Goal: Check status: Check status

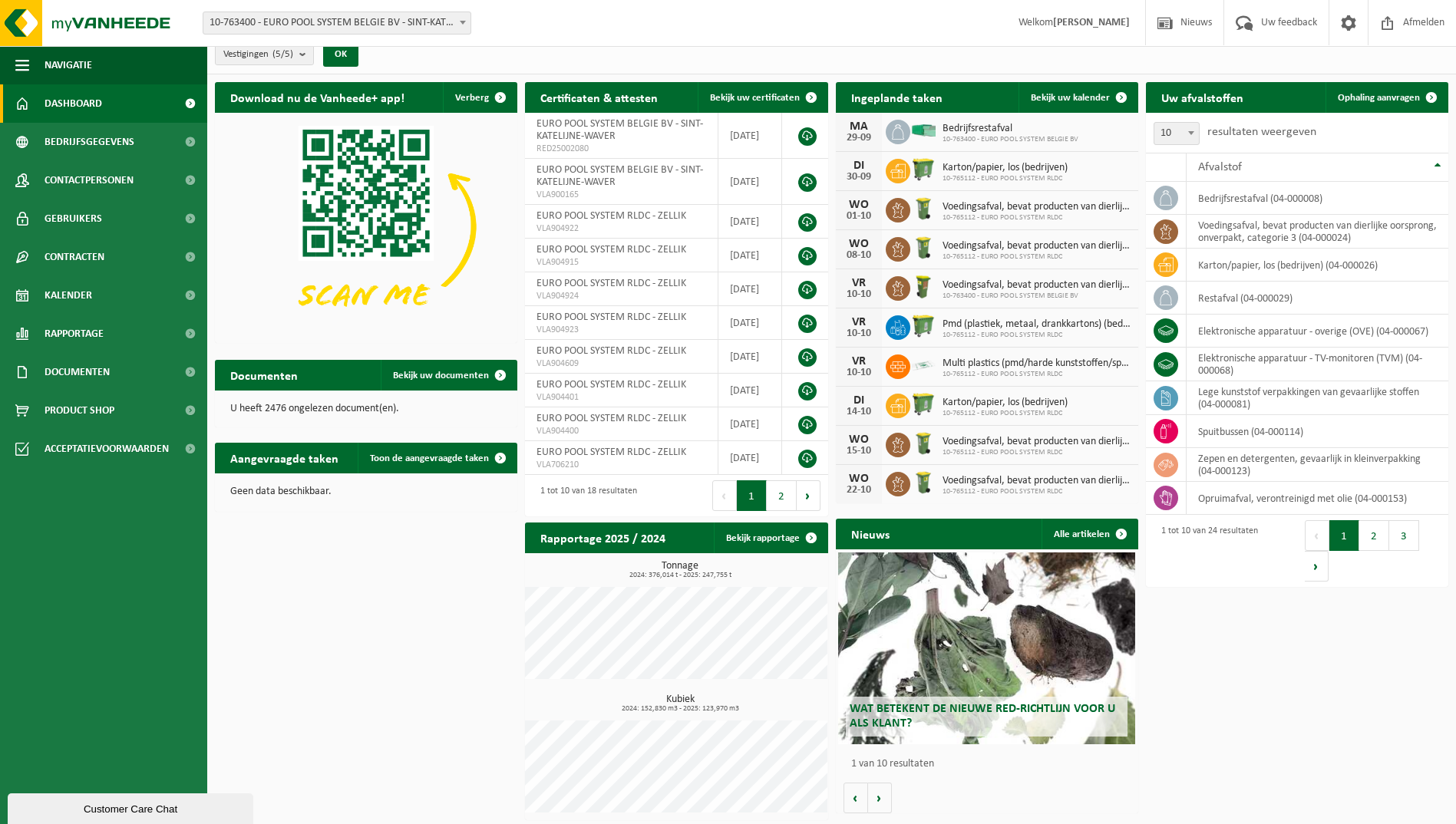
scroll to position [15, 0]
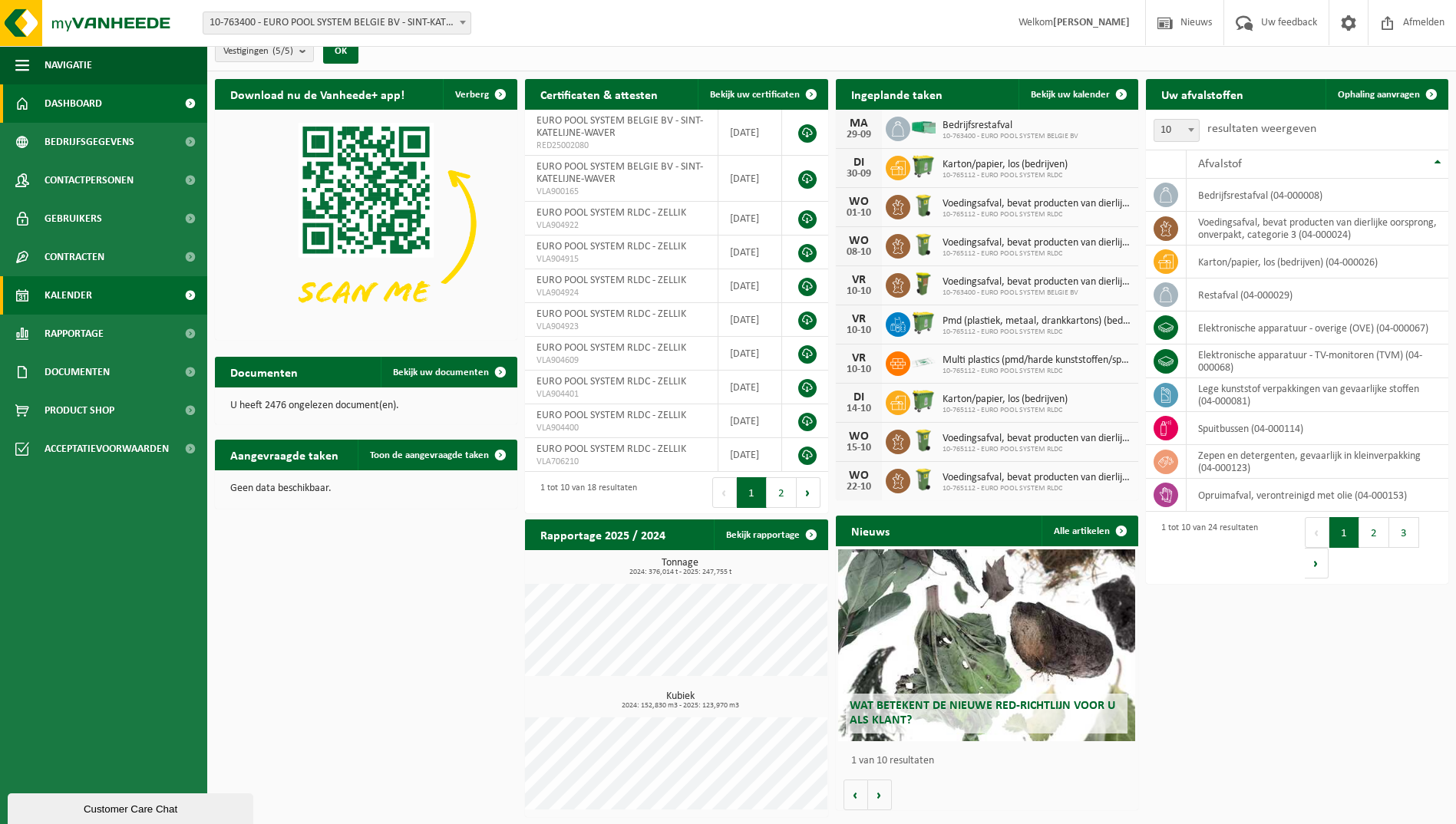
click at [98, 300] on link "Kalender" at bounding box center [104, 295] width 208 height 38
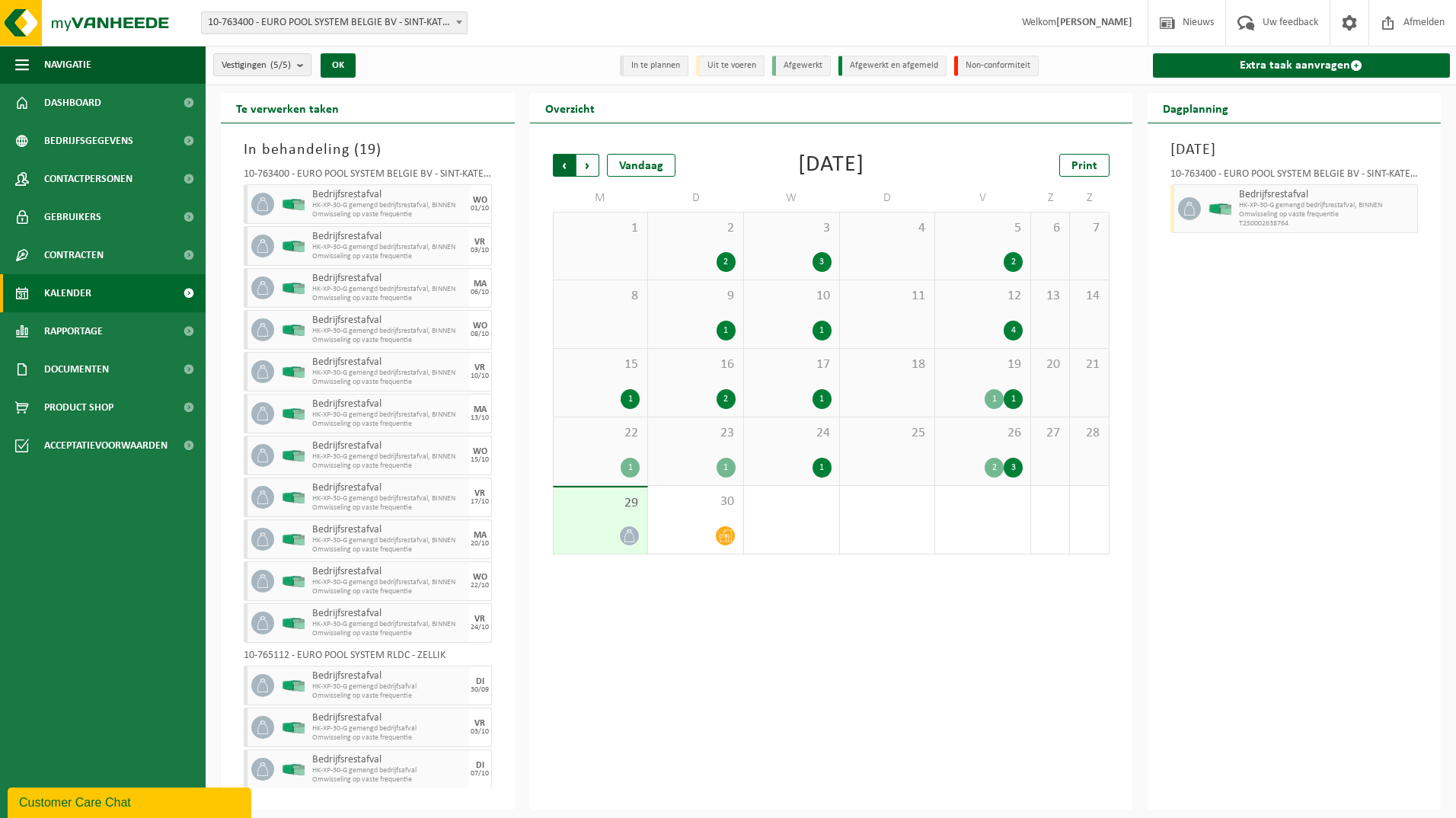
click at [587, 160] on span "Volgende" at bounding box center [588, 166] width 23 height 23
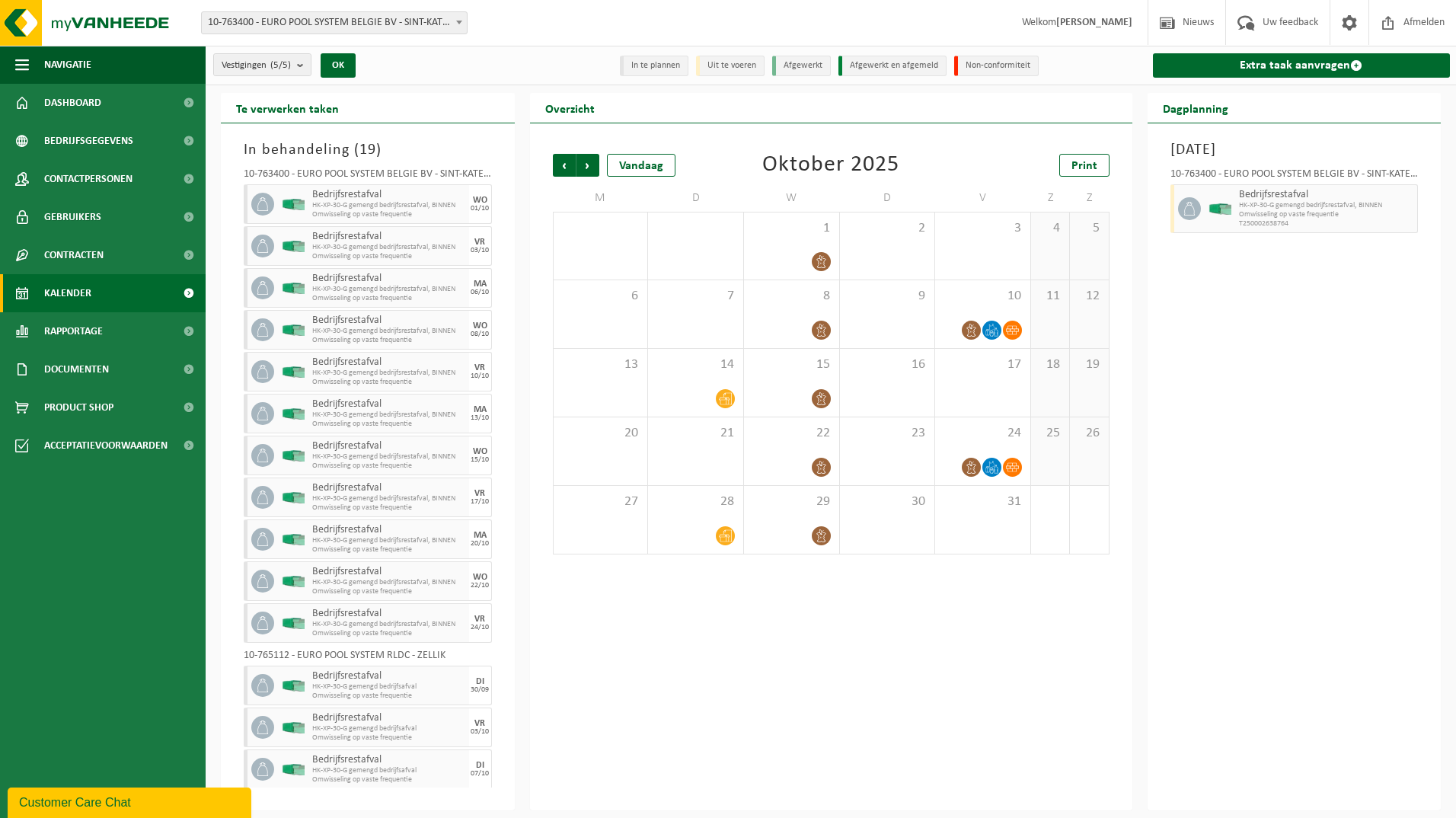
click at [587, 160] on span "Volgende" at bounding box center [588, 166] width 23 height 23
click at [587, 161] on span "Volgende" at bounding box center [588, 166] width 23 height 23
click at [557, 164] on span "Vorige" at bounding box center [565, 166] width 23 height 23
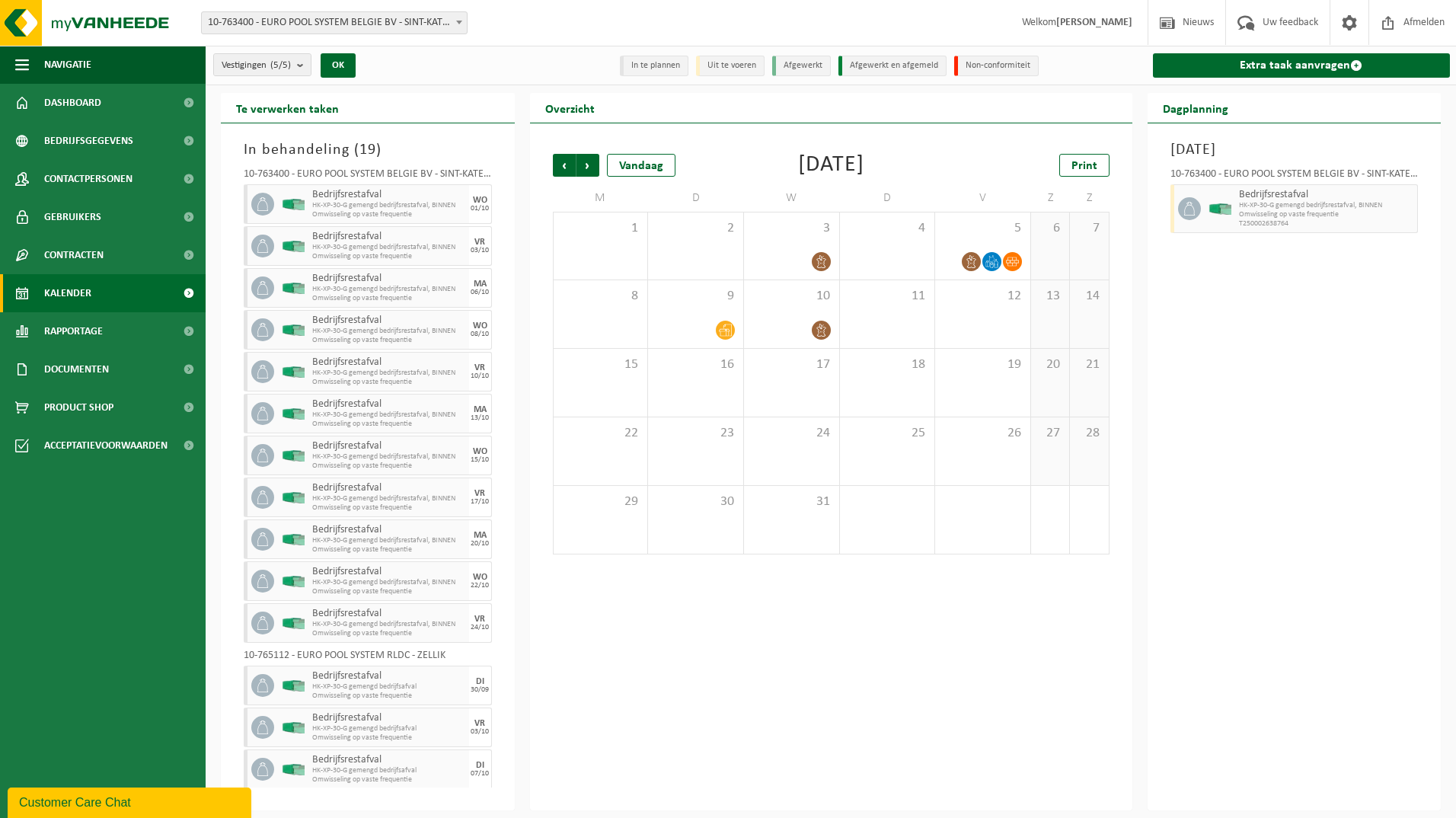
click at [557, 164] on span "Vorige" at bounding box center [565, 166] width 23 height 23
click at [558, 164] on span "Vorige" at bounding box center [565, 166] width 23 height 23
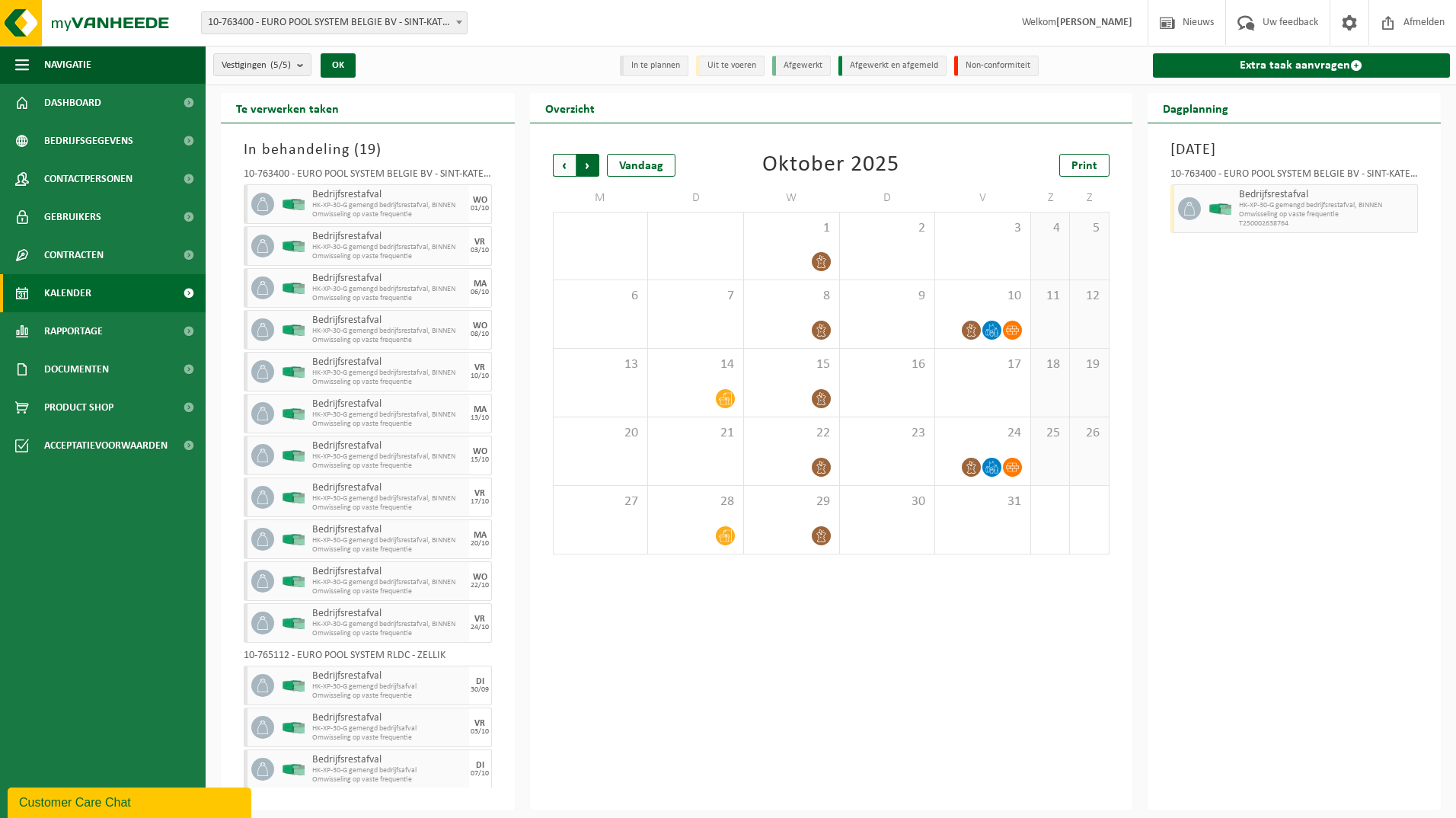
click at [570, 166] on span "Vorige" at bounding box center [565, 166] width 23 height 23
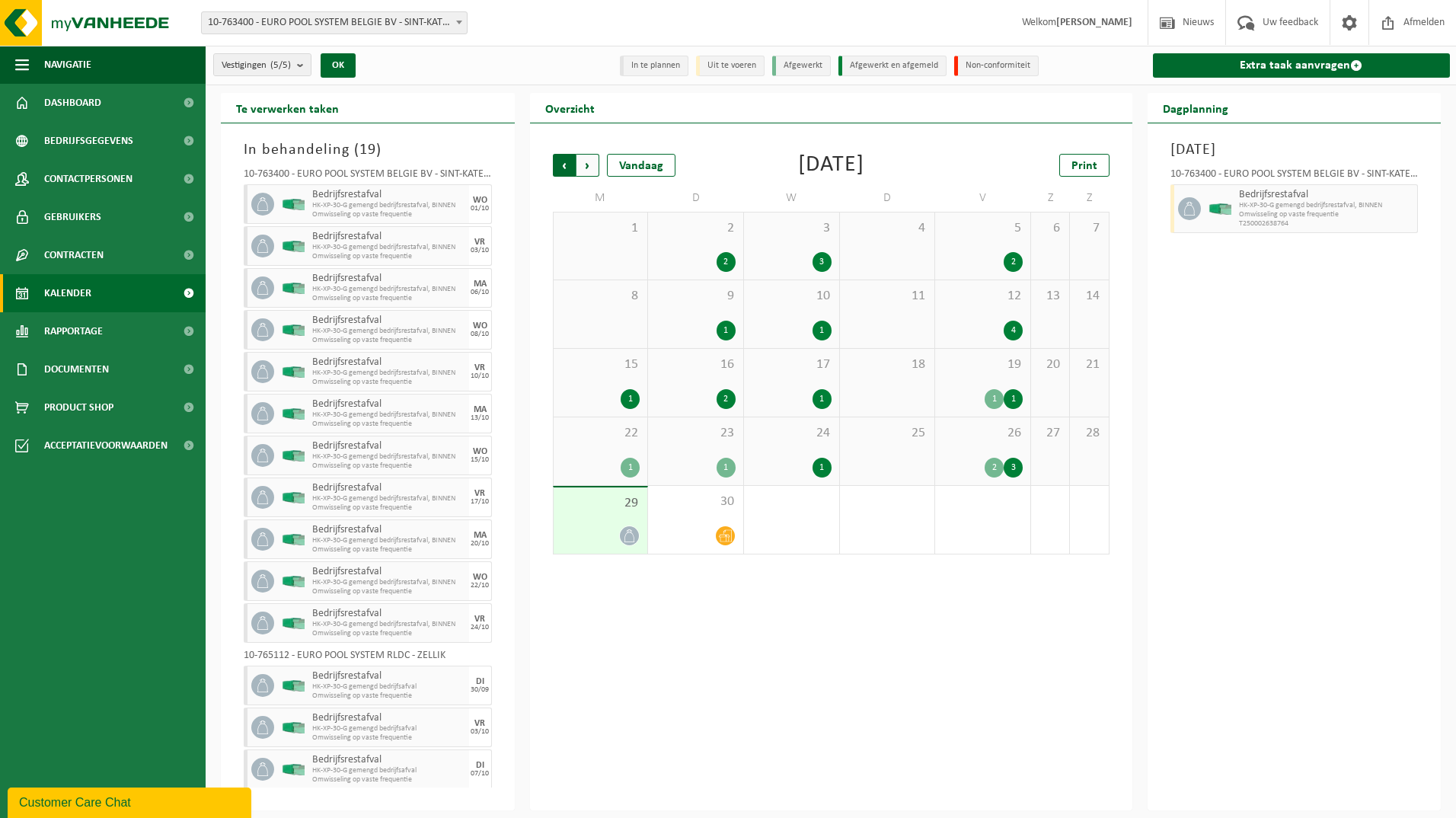
click at [587, 170] on span "Volgende" at bounding box center [588, 166] width 23 height 23
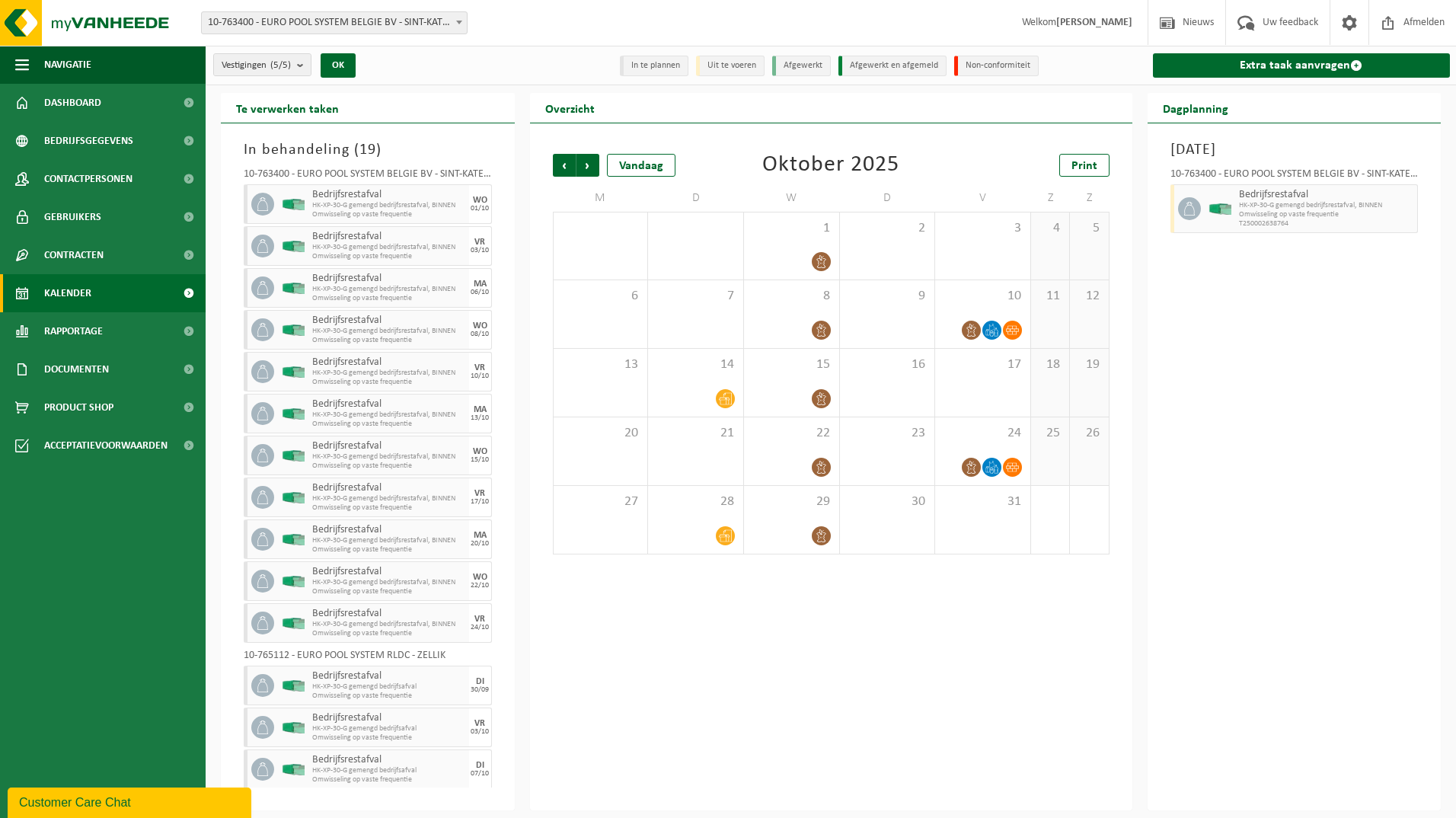
click at [587, 170] on span "Volgende" at bounding box center [588, 166] width 23 height 23
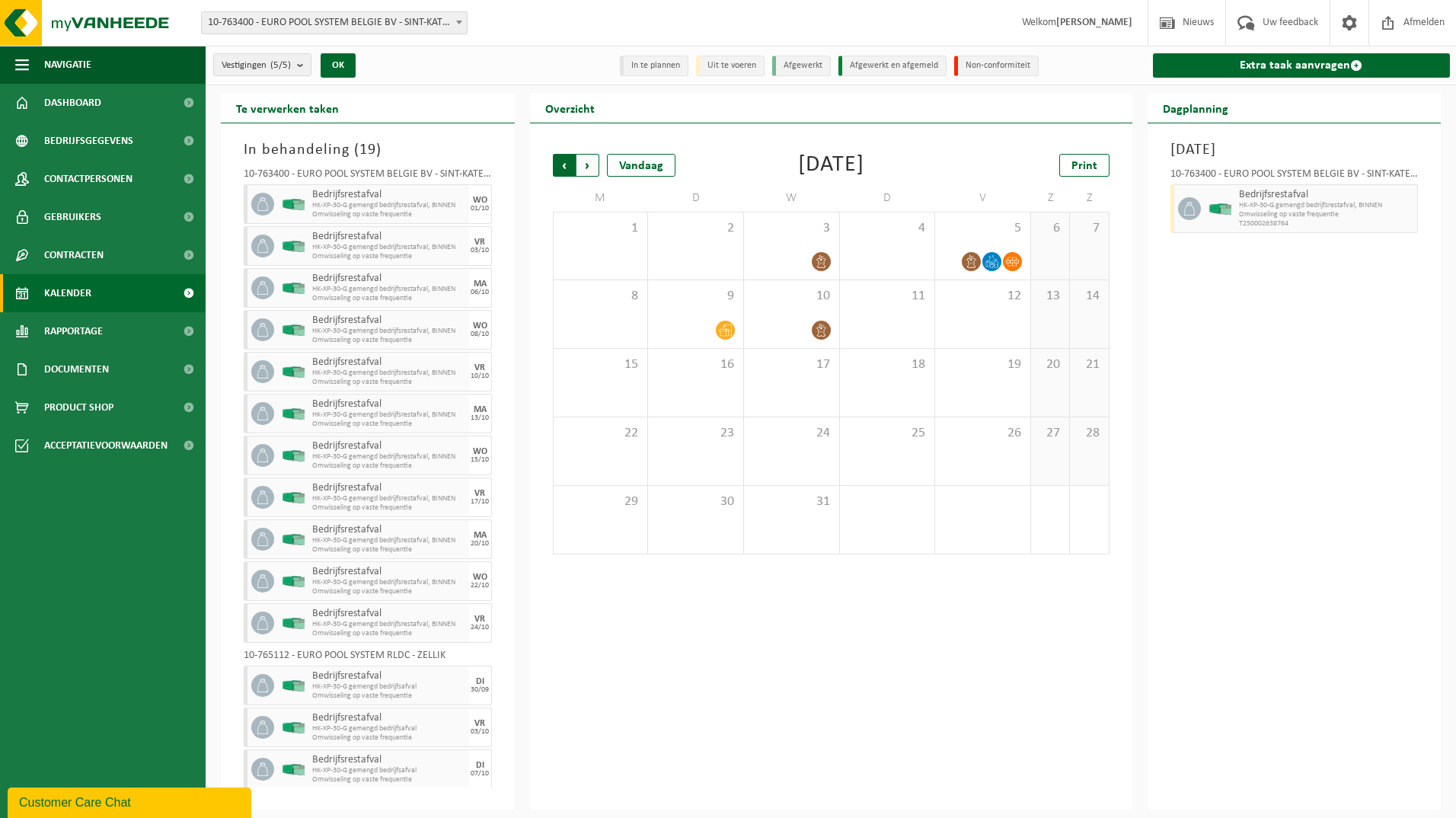
click at [587, 170] on span "Volgende" at bounding box center [588, 166] width 23 height 23
click at [566, 167] on span "Vorige" at bounding box center [565, 166] width 23 height 23
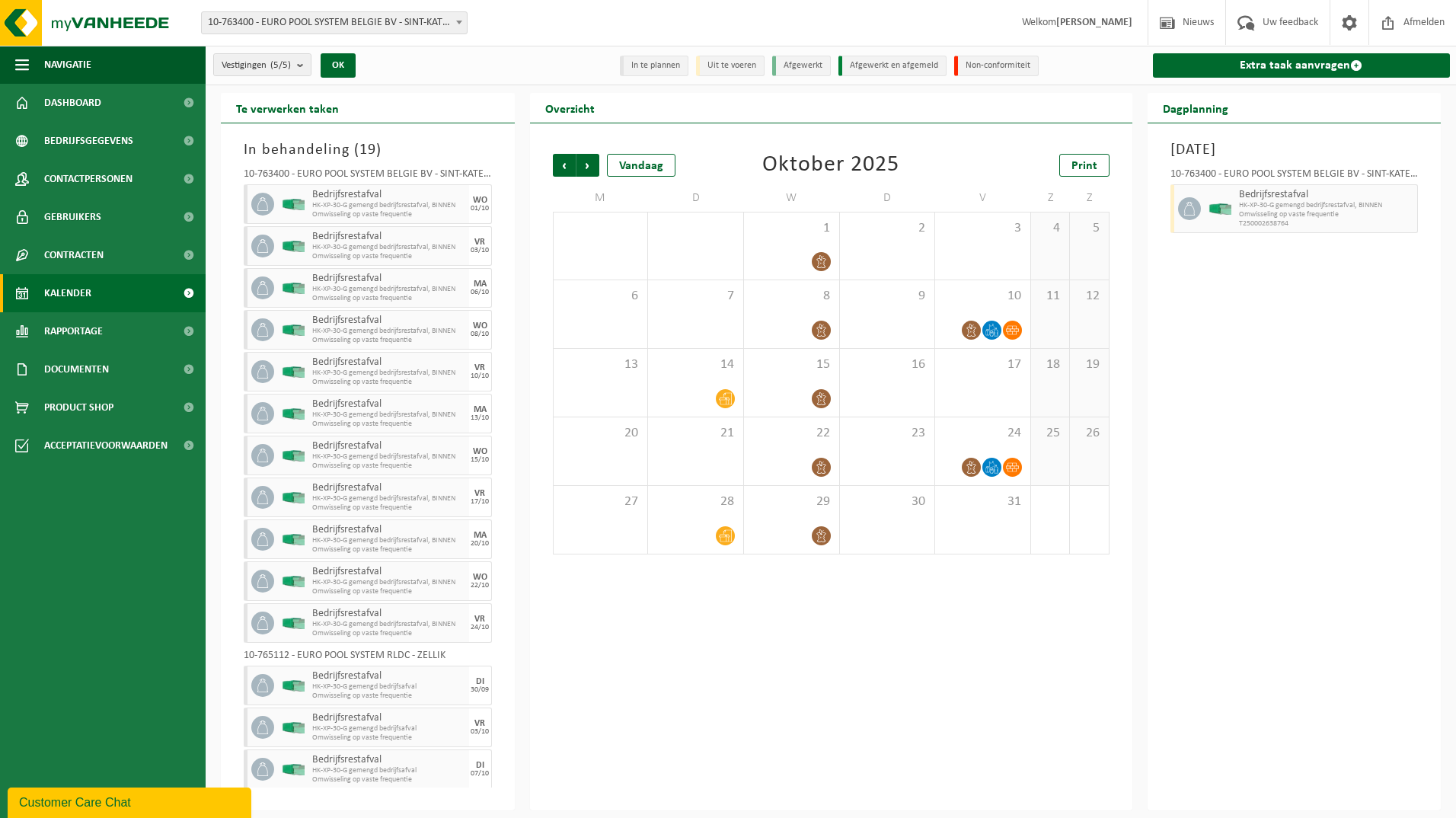
click at [566, 167] on span "Vorige" at bounding box center [565, 166] width 23 height 23
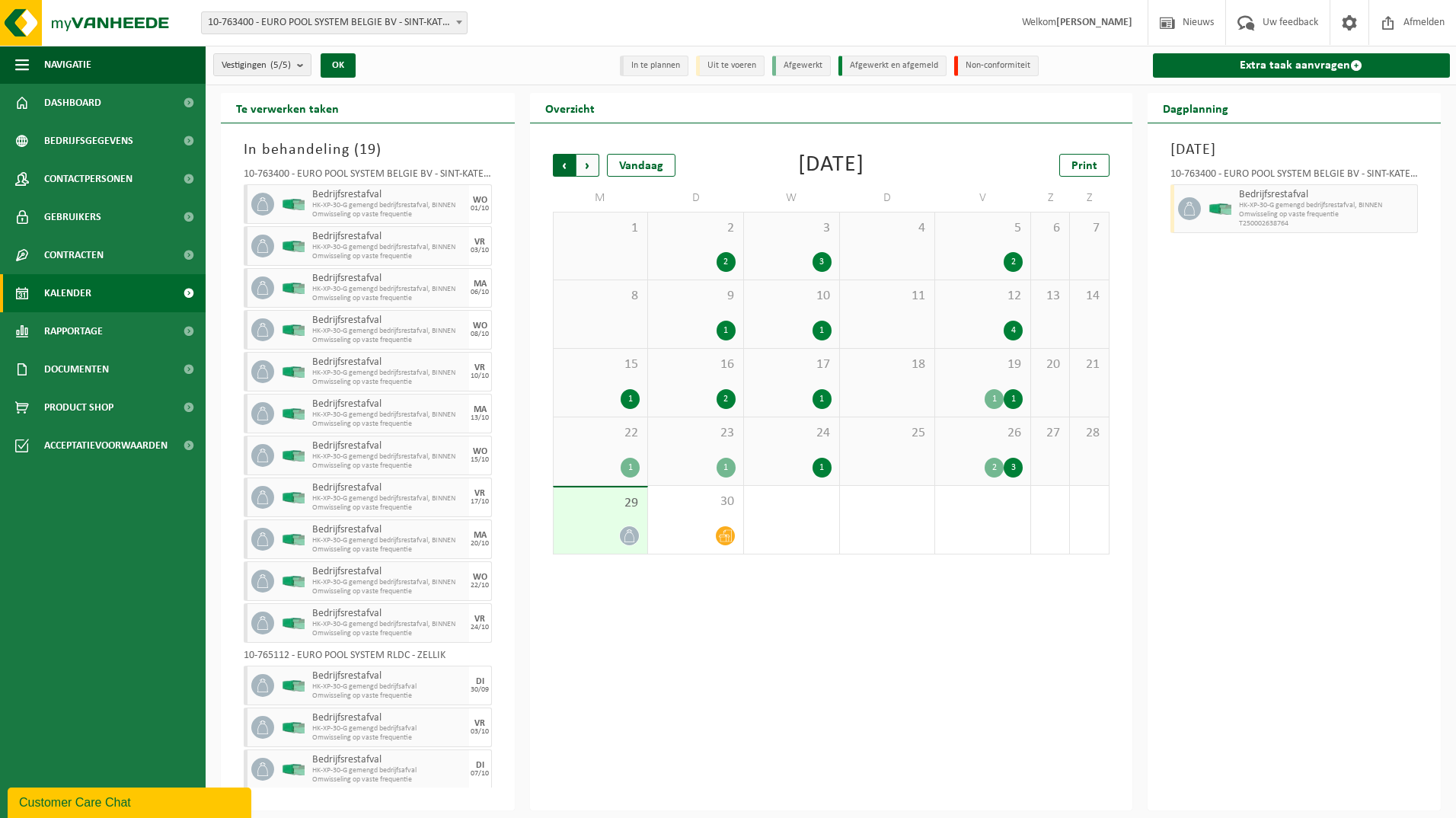
click at [586, 163] on span "Volgende" at bounding box center [588, 166] width 23 height 23
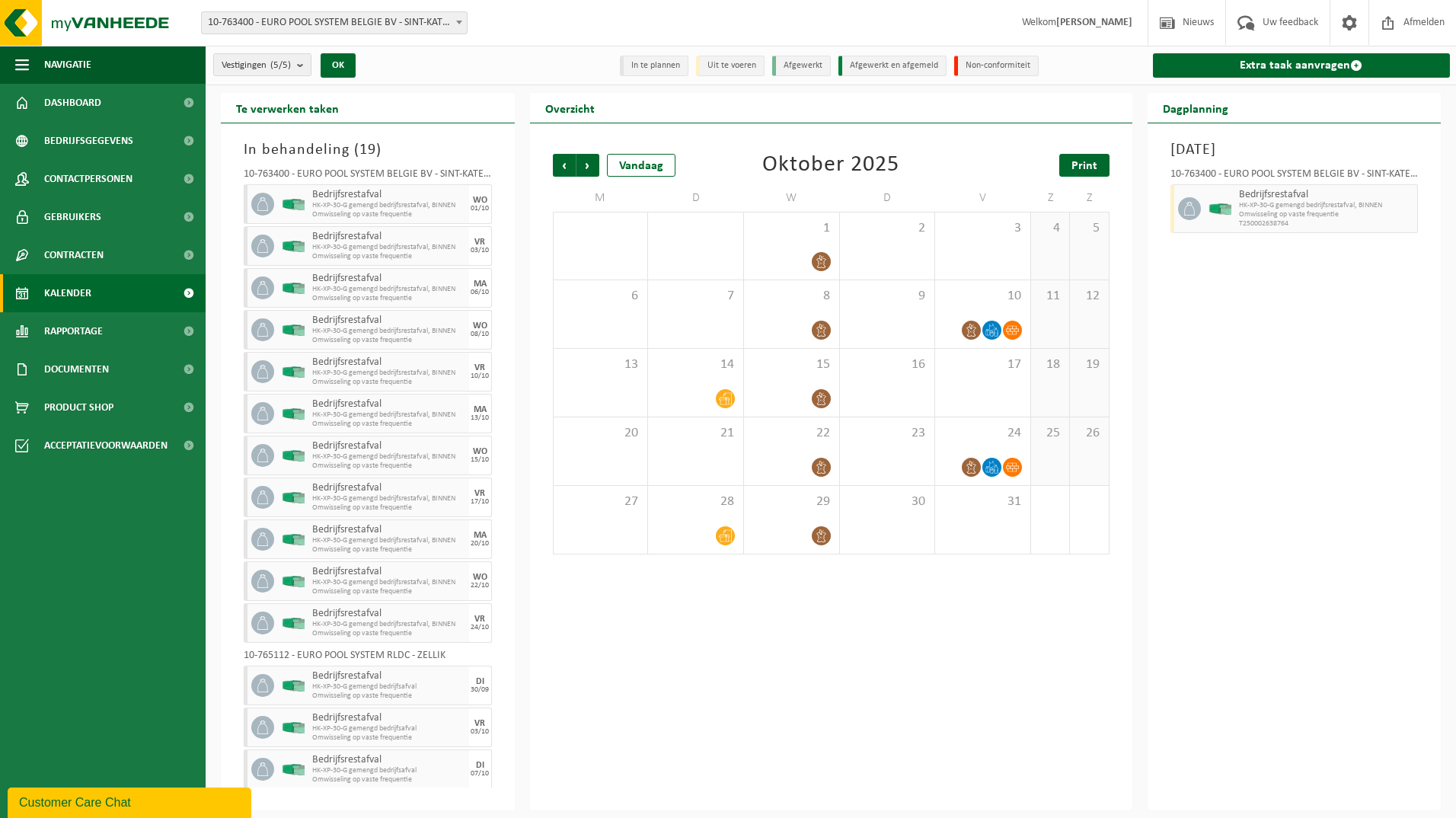
click at [1083, 167] on span "Print" at bounding box center [1084, 167] width 26 height 12
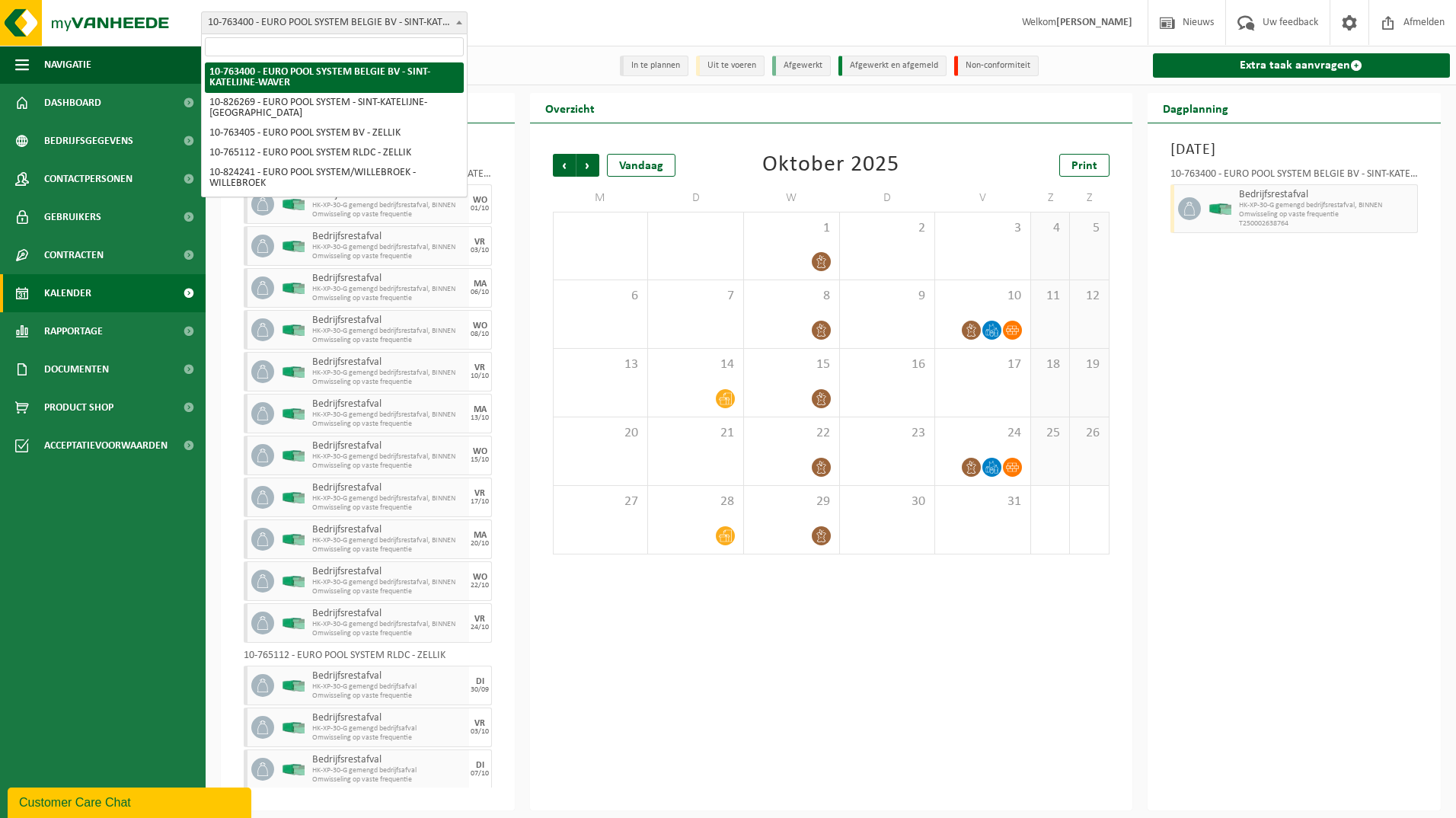
click at [394, 29] on span "10-763400 - EURO POOL SYSTEM BELGIE BV - SINT-KATELIJNE-WAVER" at bounding box center [335, 23] width 265 height 22
click at [431, 17] on span "10-763400 - EURO POOL SYSTEM BELGIE BV - SINT-KATELIJNE-WAVER" at bounding box center [335, 23] width 265 height 22
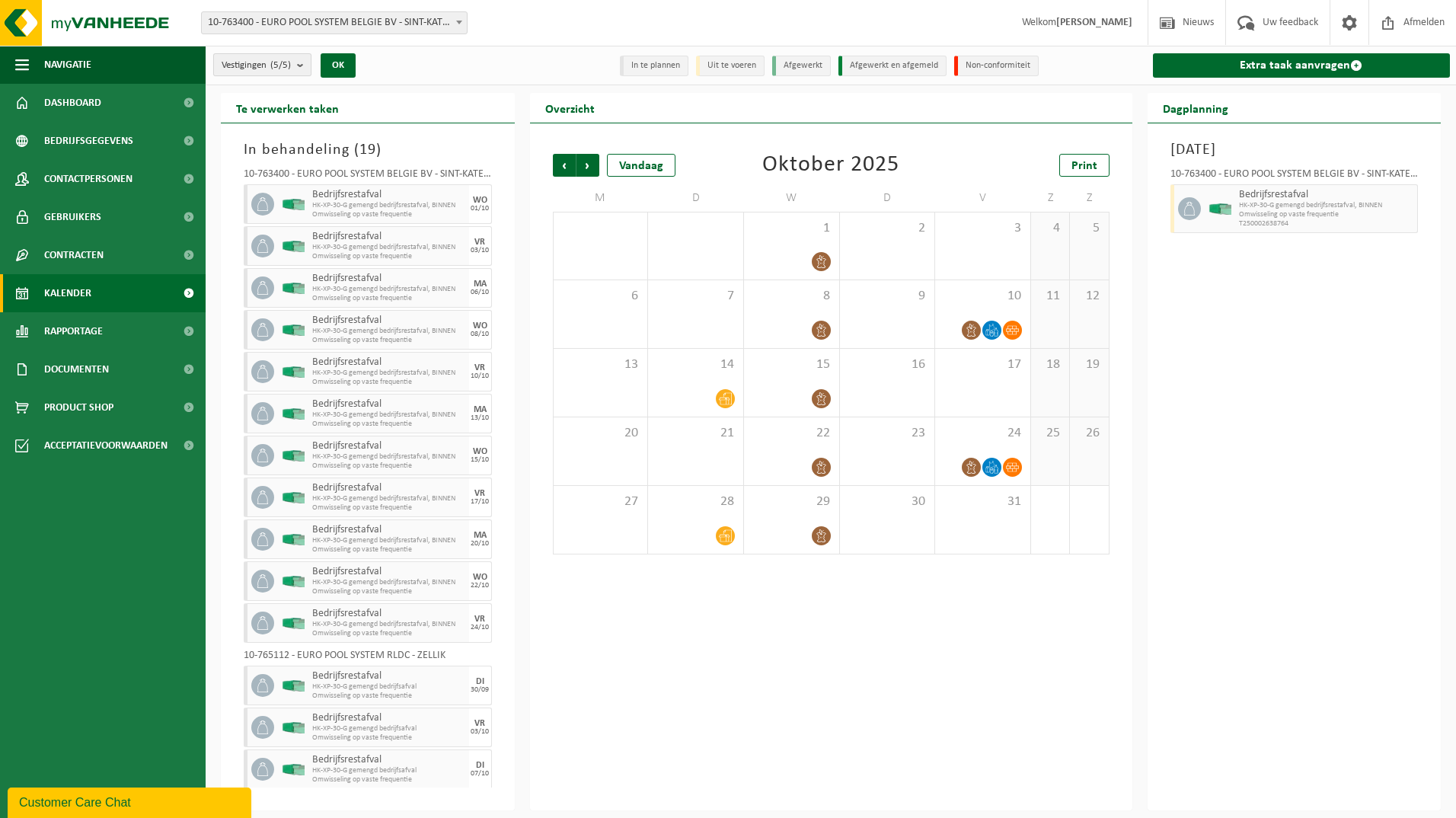
click at [281, 60] on count "(5/5)" at bounding box center [280, 65] width 21 height 10
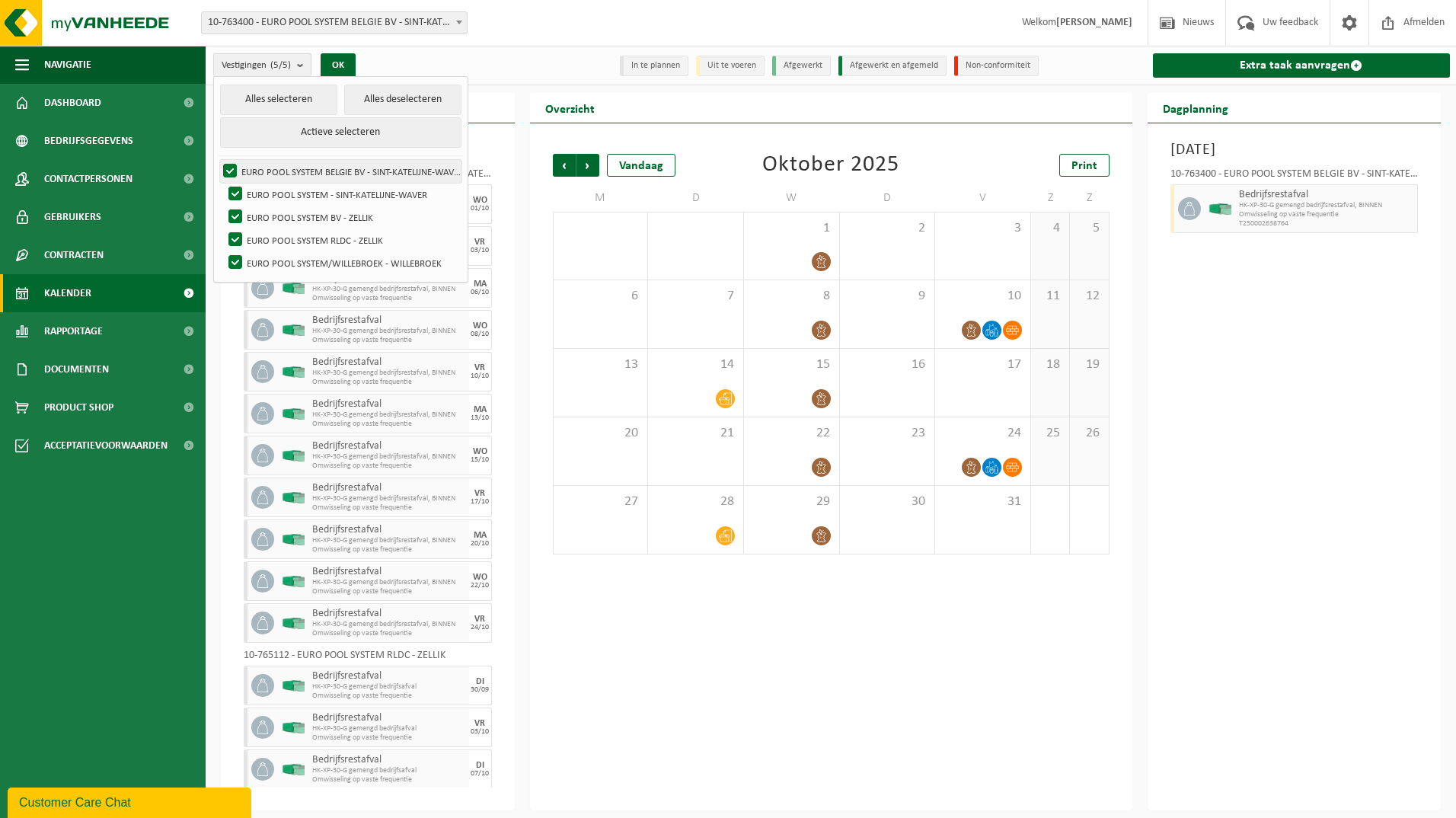
click at [228, 169] on label "EURO POOL SYSTEM BELGIE BV - SINT-KATELIJNE-WAVER" at bounding box center [341, 172] width 242 height 23
click at [218, 160] on input "EURO POOL SYSTEM BELGIE BV - SINT-KATELIJNE-WAVER" at bounding box center [217, 160] width 1 height 1
click at [228, 170] on label "EURO POOL SYSTEM BELGIE BV - SINT-KATELIJNE-WAVER" at bounding box center [341, 172] width 242 height 23
click at [218, 160] on input "EURO POOL SYSTEM BELGIE BV - SINT-KATELIJNE-WAVER" at bounding box center [217, 160] width 1 height 1
click at [392, 102] on button "Alles deselecteren" at bounding box center [402, 99] width 117 height 30
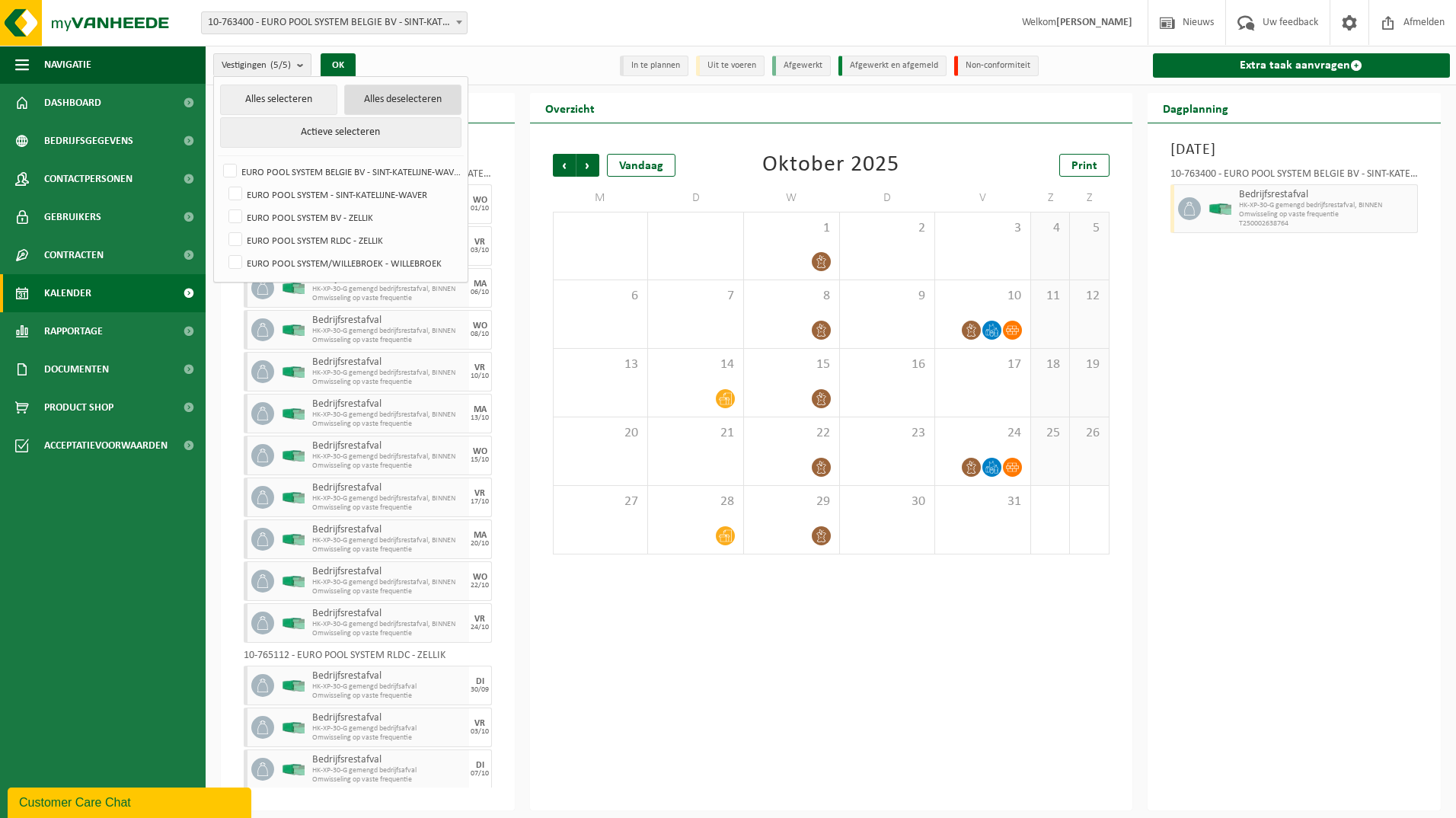
checkbox input "false"
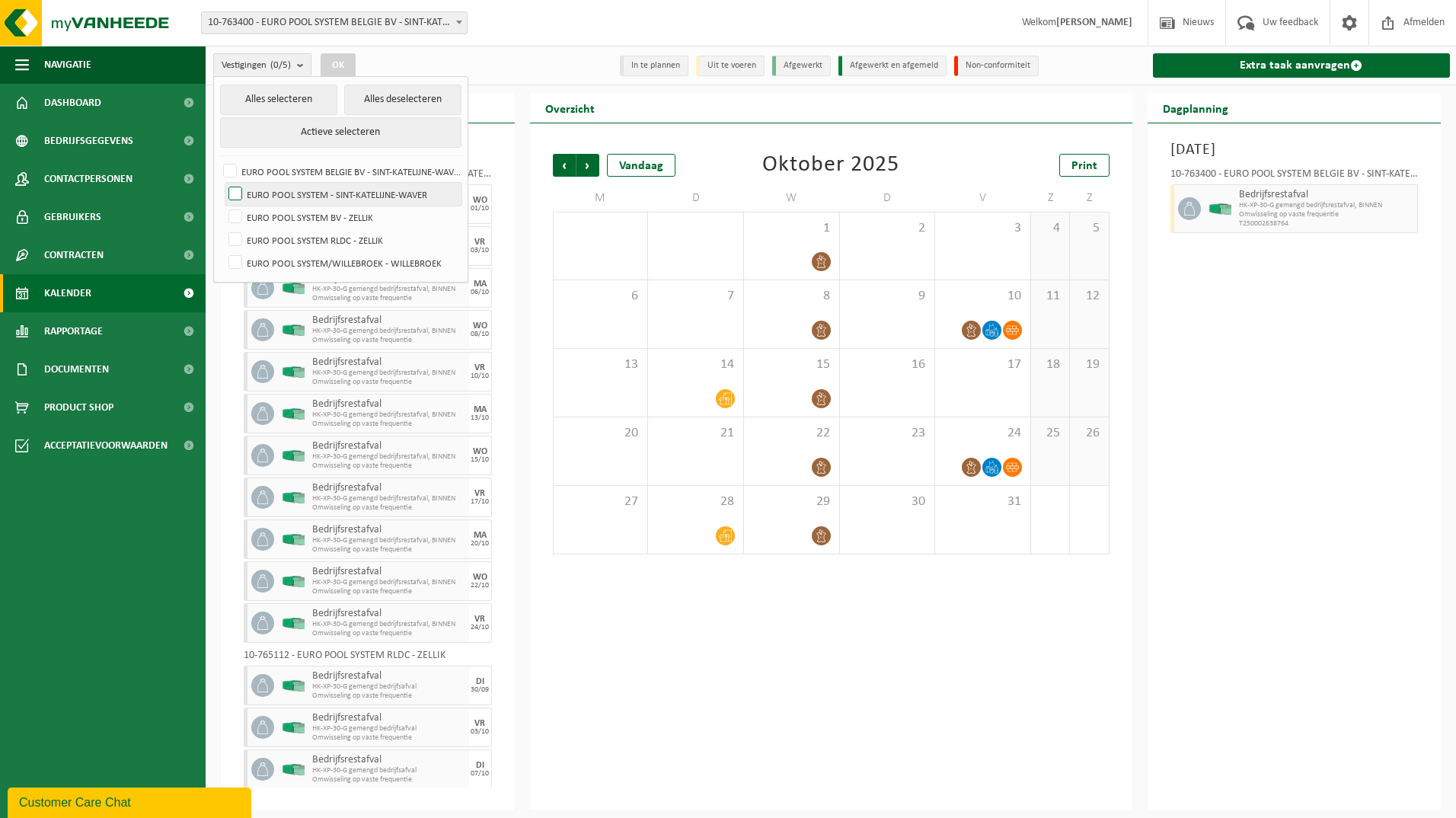
click at [236, 192] on label "EURO POOL SYSTEM - SINT-KATELIJNE-WAVER" at bounding box center [343, 194] width 236 height 23
click at [223, 183] on input "EURO POOL SYSTEM - SINT-KATELIJNE-WAVER" at bounding box center [222, 182] width 1 height 1
checkbox input "true"
click at [227, 172] on label "EURO POOL SYSTEM BELGIE BV - SINT-KATELIJNE-WAVER" at bounding box center [341, 172] width 242 height 23
click at [218, 160] on input "EURO POOL SYSTEM BELGIE BV - SINT-KATELIJNE-WAVER" at bounding box center [217, 160] width 1 height 1
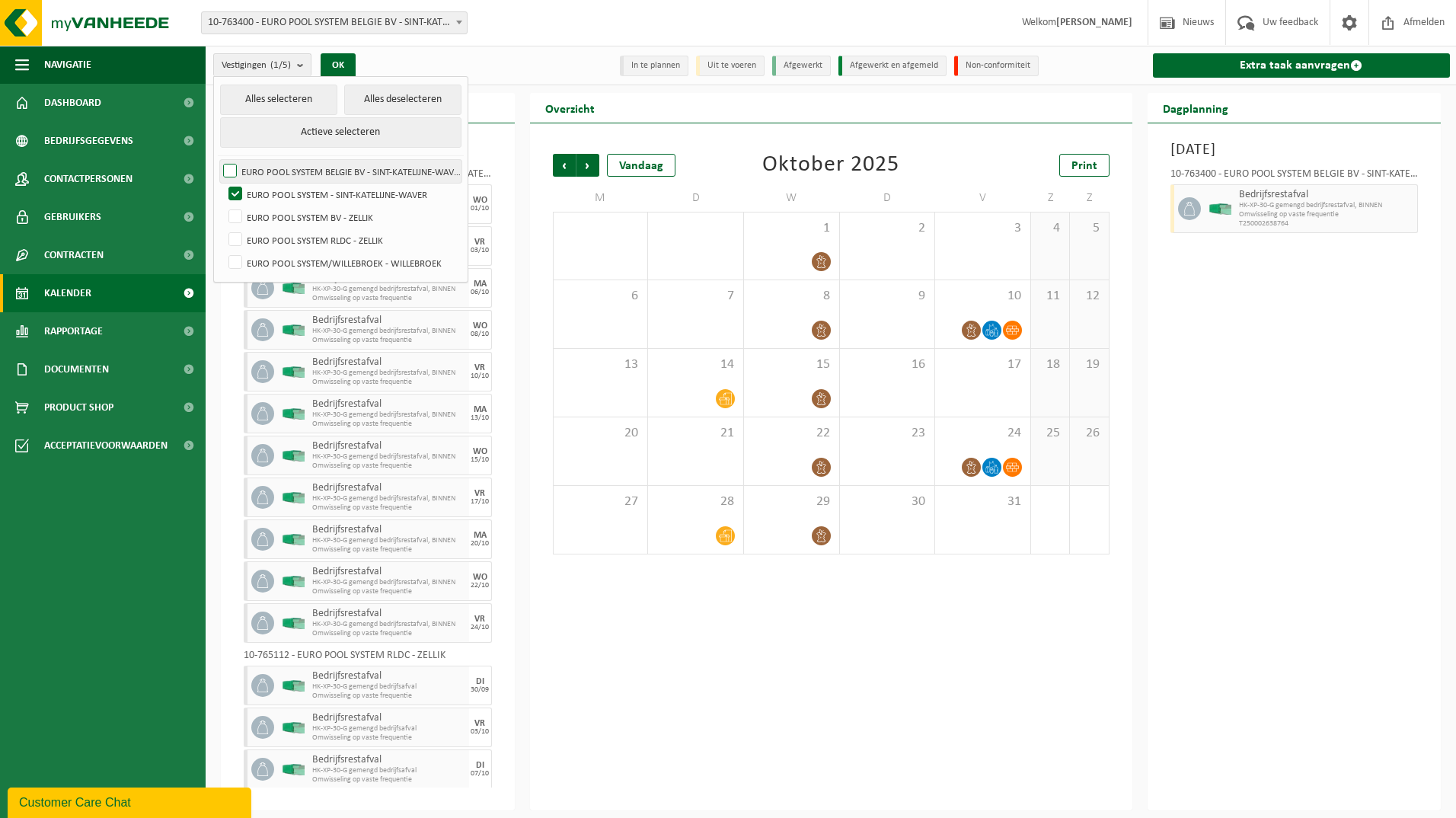
checkbox input "true"
click at [330, 57] on button "OK" at bounding box center [338, 65] width 35 height 24
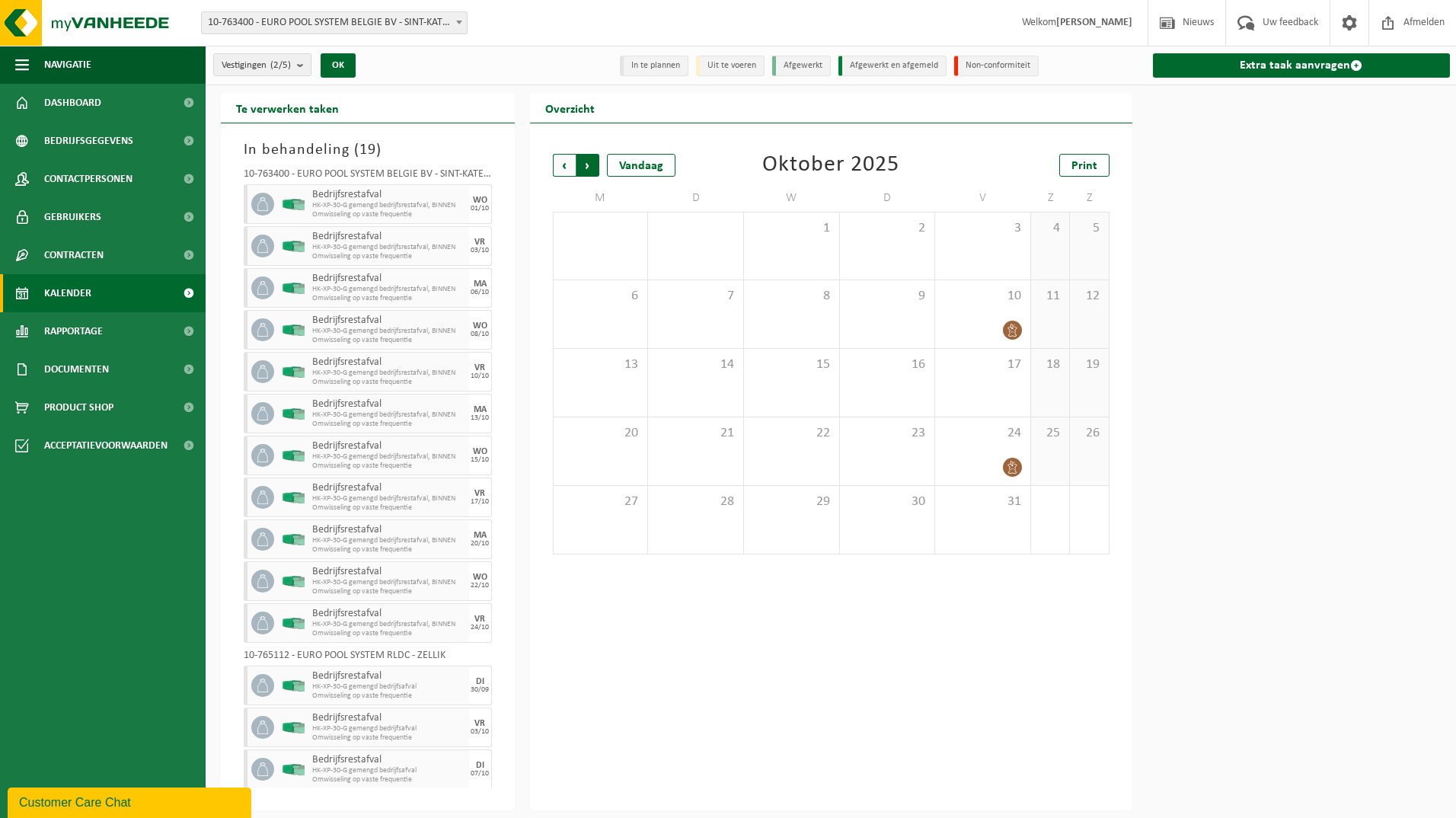
click at [572, 163] on span "Vorige" at bounding box center [565, 166] width 23 height 23
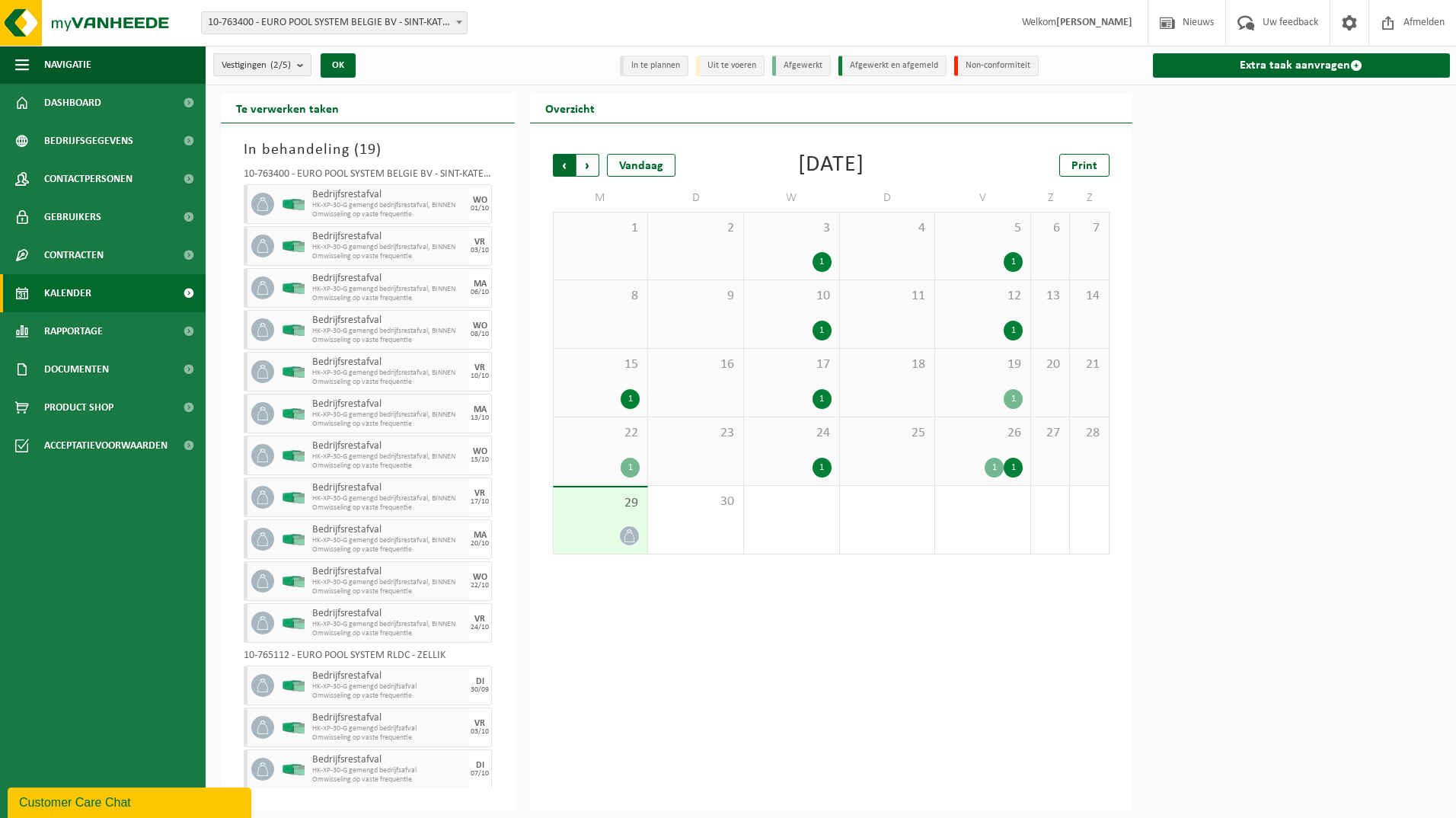
click at [584, 163] on span "Volgende" at bounding box center [588, 166] width 23 height 23
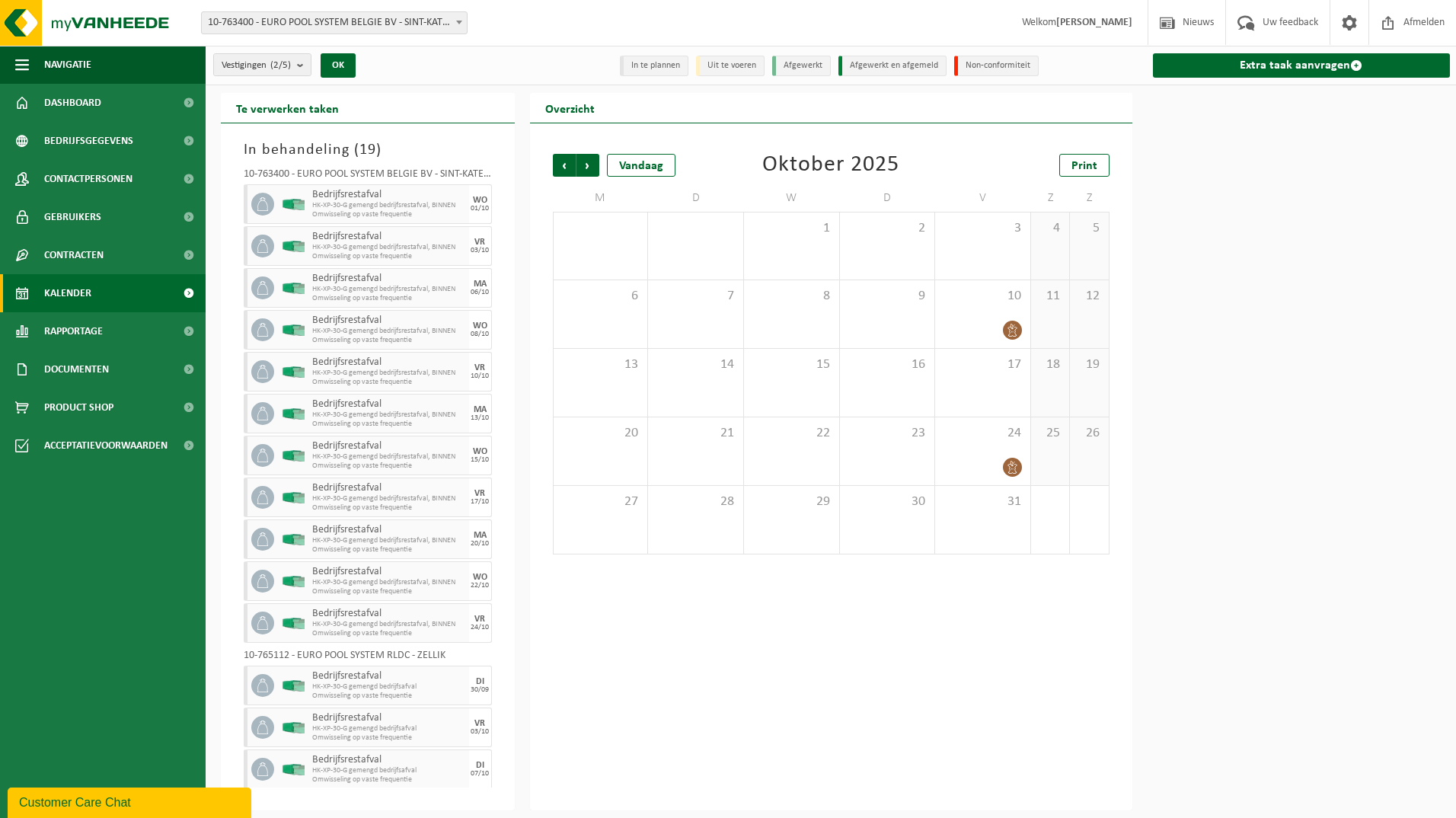
click at [584, 163] on span "Volgende" at bounding box center [588, 166] width 23 height 23
click at [581, 167] on span "Volgende" at bounding box center [588, 166] width 23 height 23
click at [592, 171] on span "Volgende" at bounding box center [588, 166] width 23 height 23
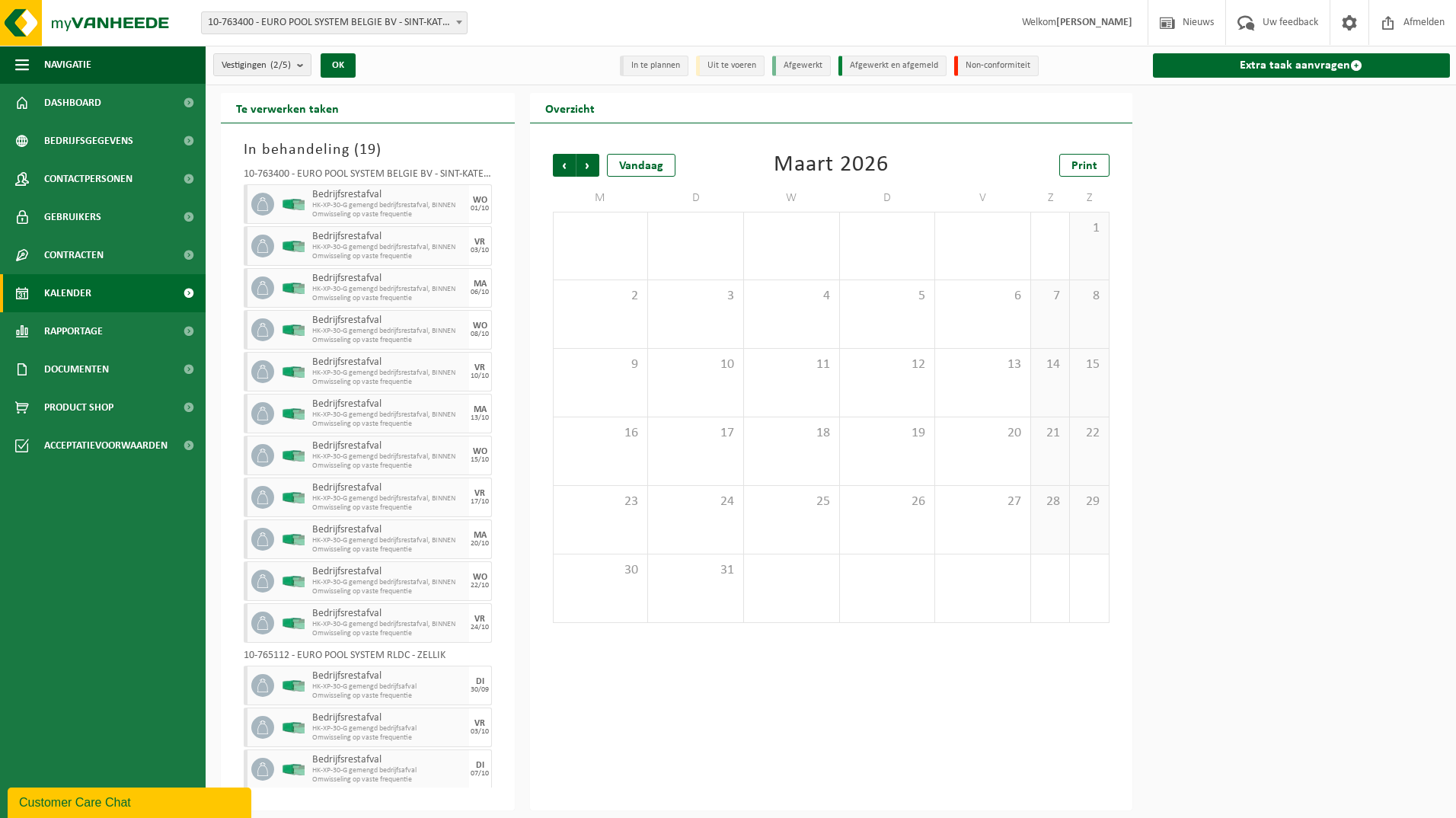
click at [592, 171] on span "Volgende" at bounding box center [588, 166] width 23 height 23
click at [570, 168] on span "Vorige" at bounding box center [565, 166] width 23 height 23
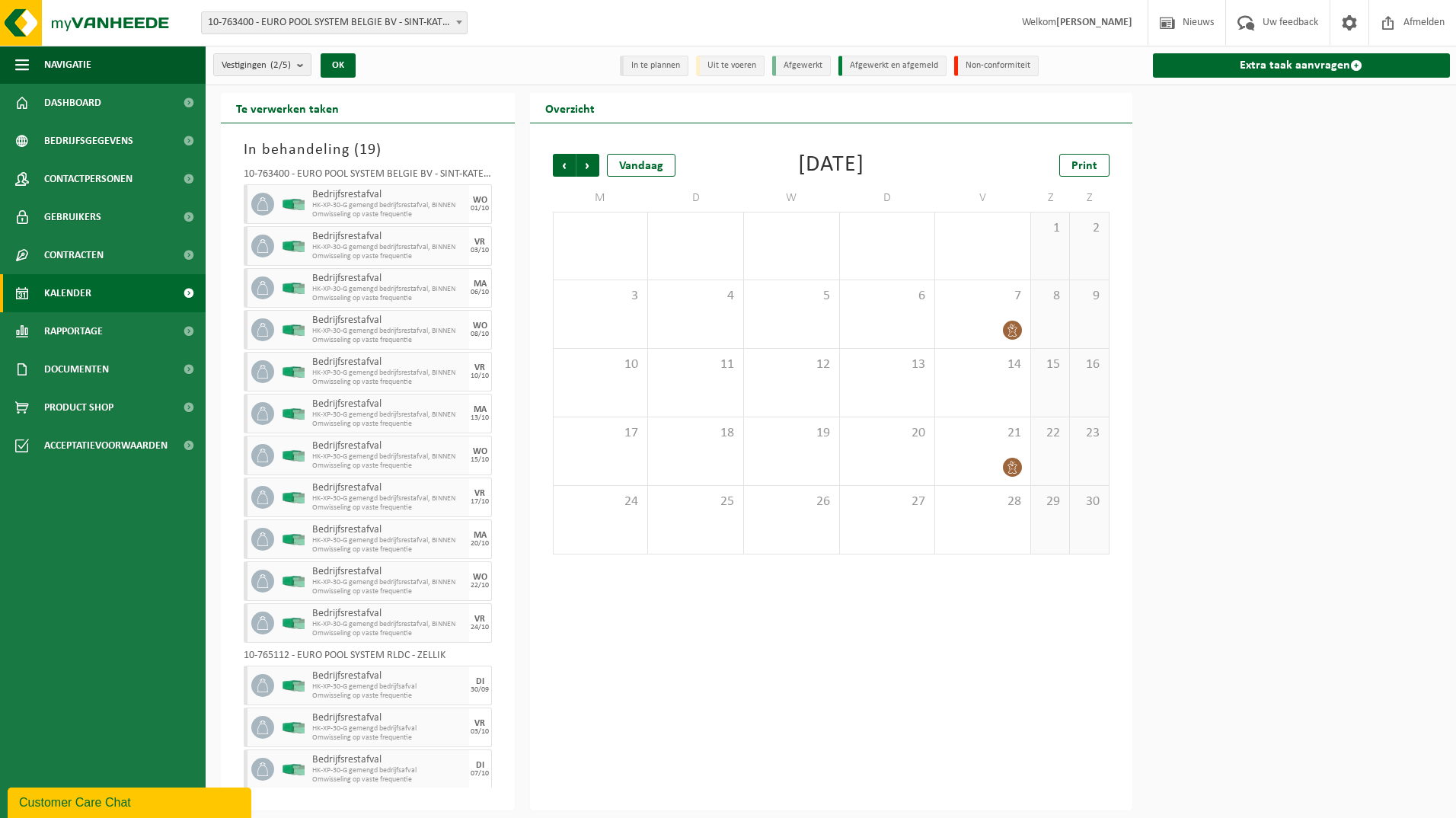
click at [570, 168] on span "Vorige" at bounding box center [565, 166] width 23 height 23
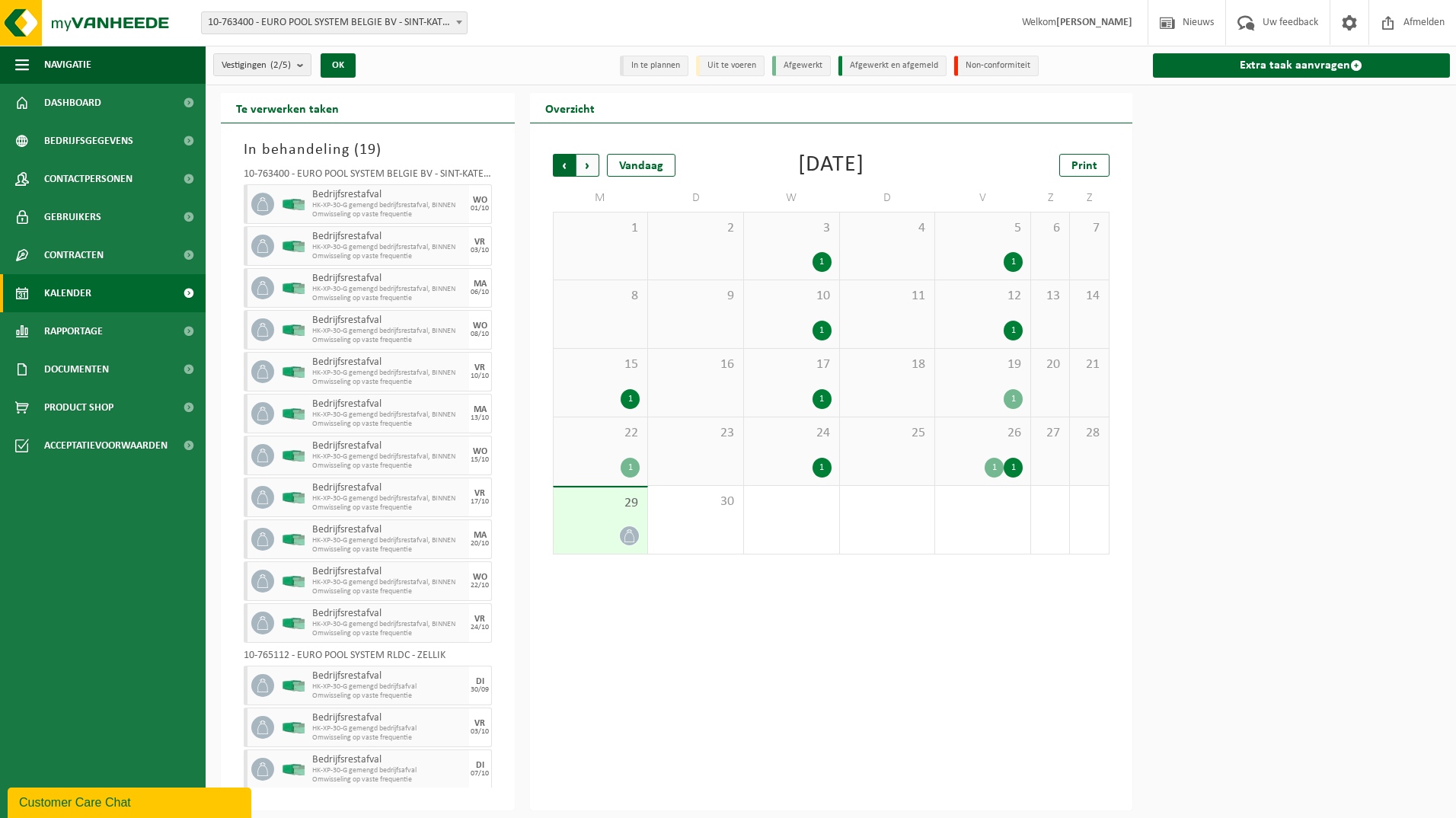
click at [587, 164] on span "Volgende" at bounding box center [588, 166] width 23 height 23
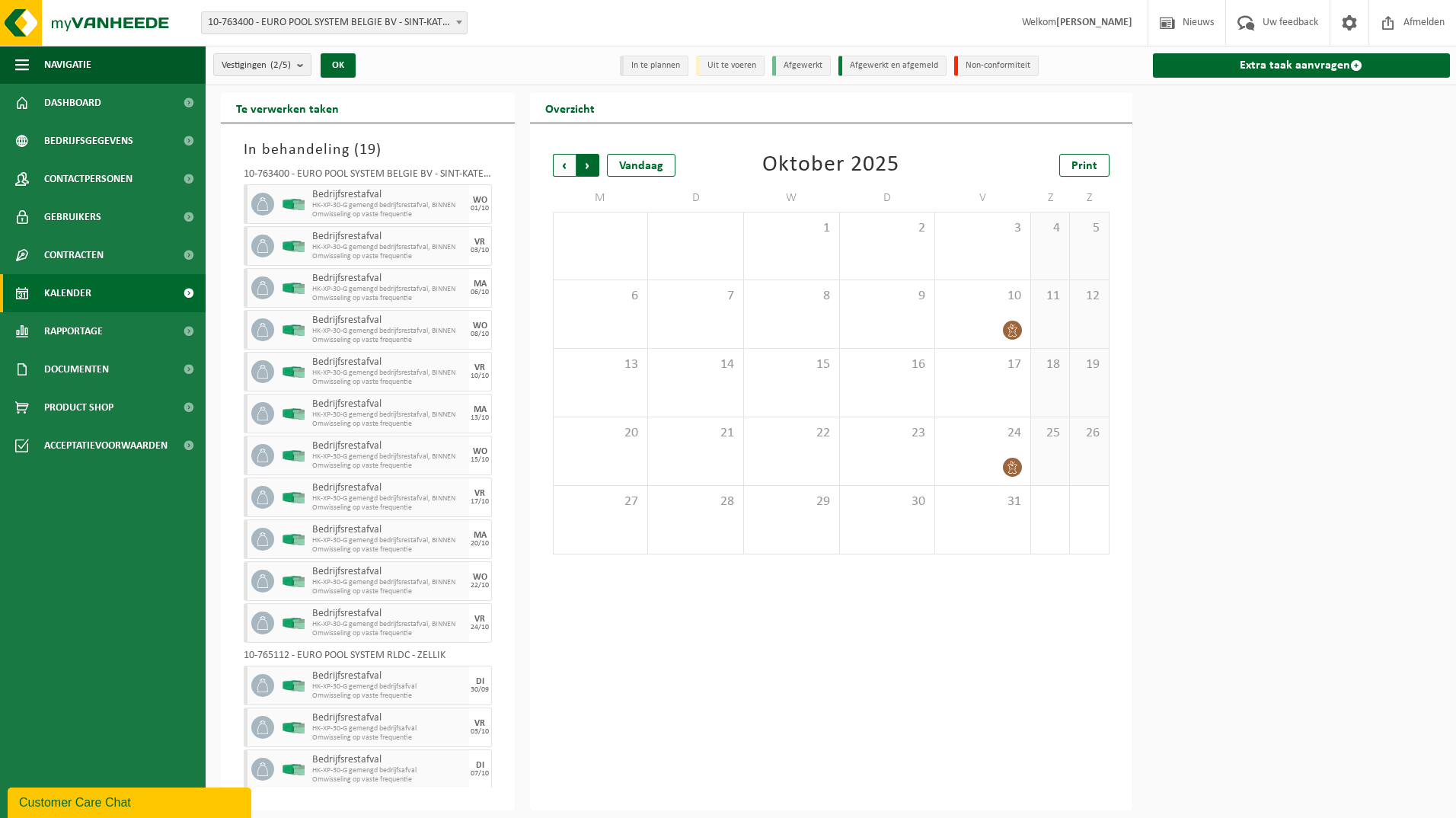
click at [562, 164] on span "Vorige" at bounding box center [565, 166] width 23 height 23
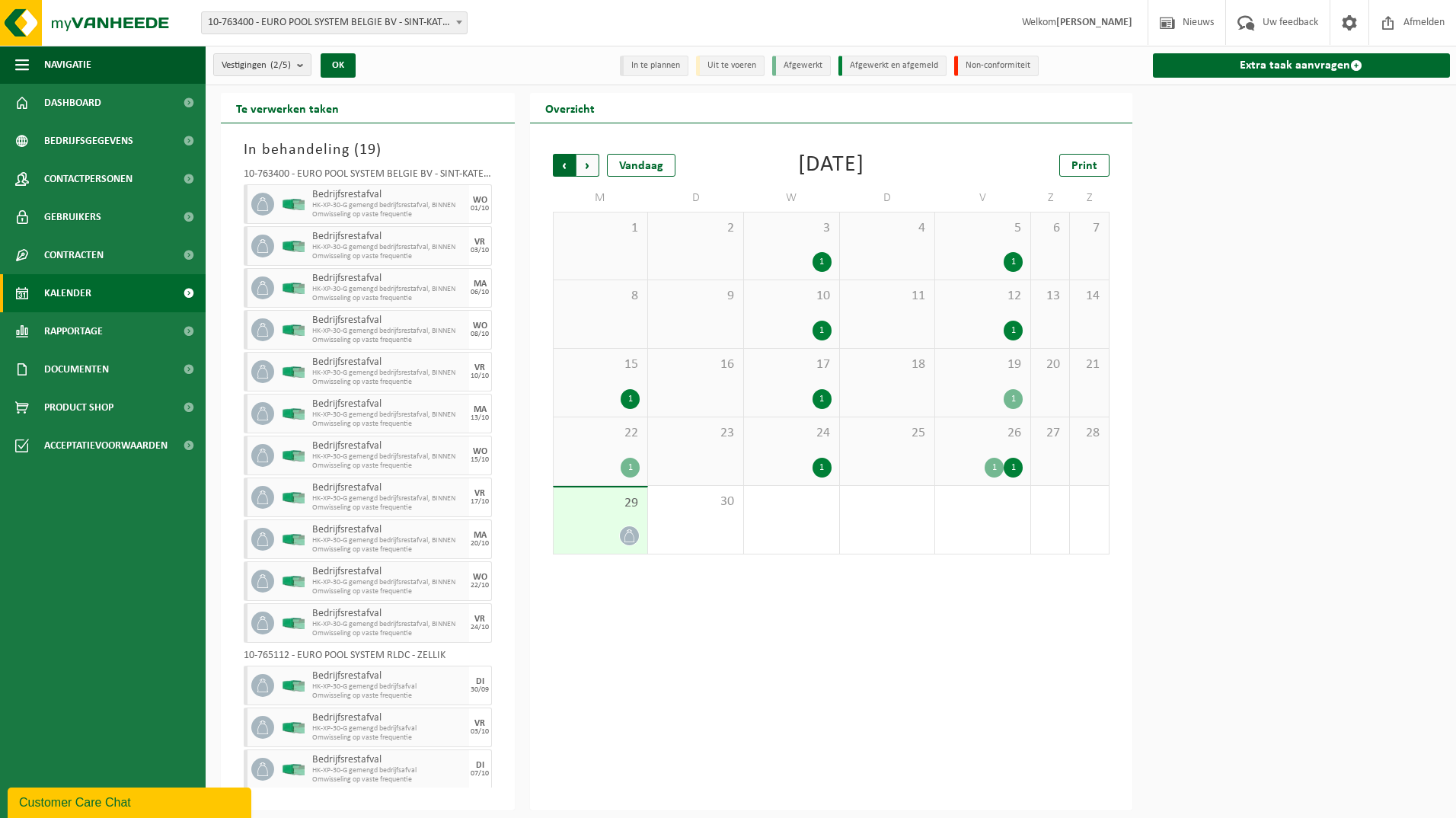
click at [587, 163] on span "Volgende" at bounding box center [588, 166] width 23 height 23
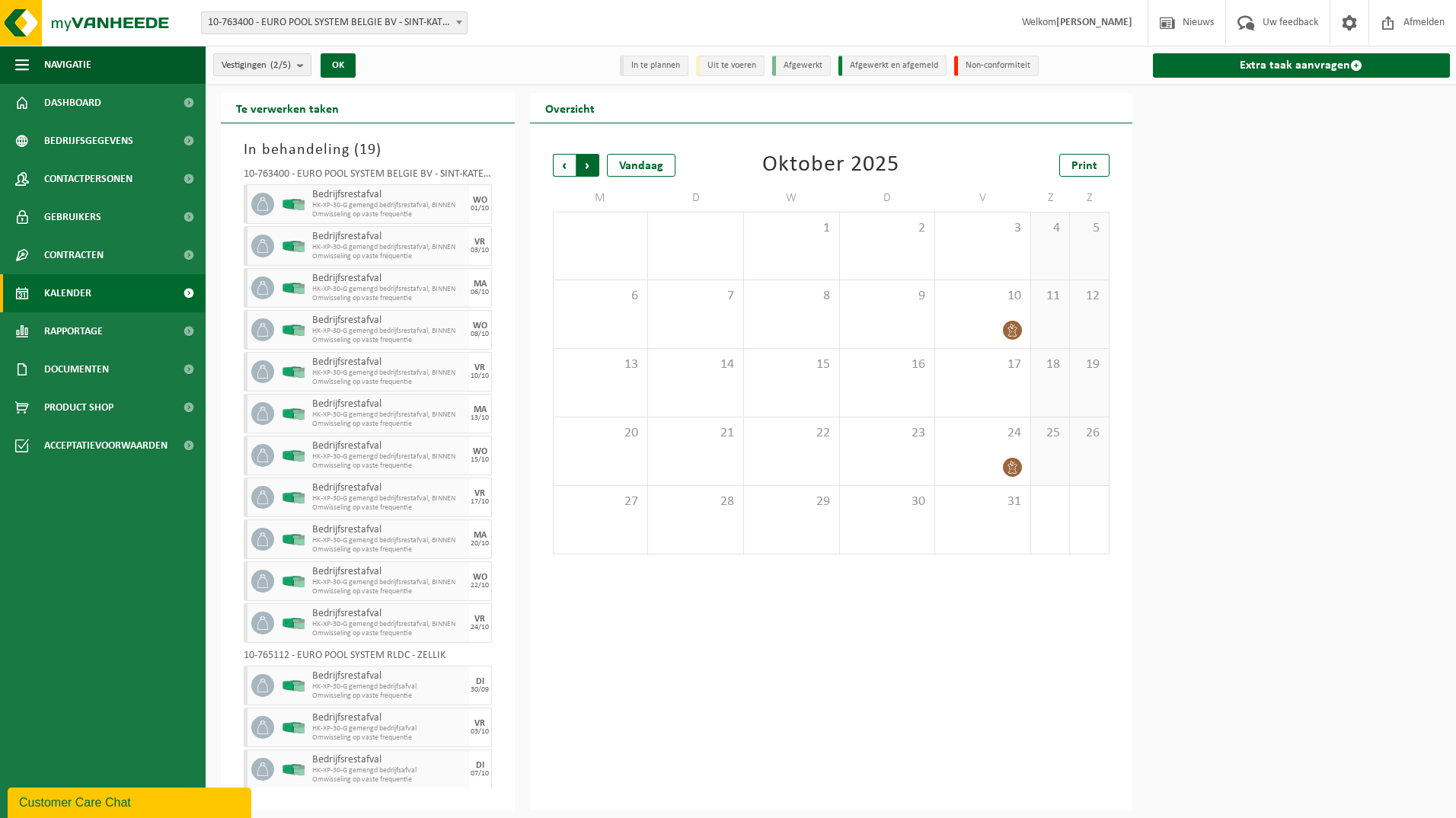
click at [562, 168] on span "Vorige" at bounding box center [565, 166] width 23 height 23
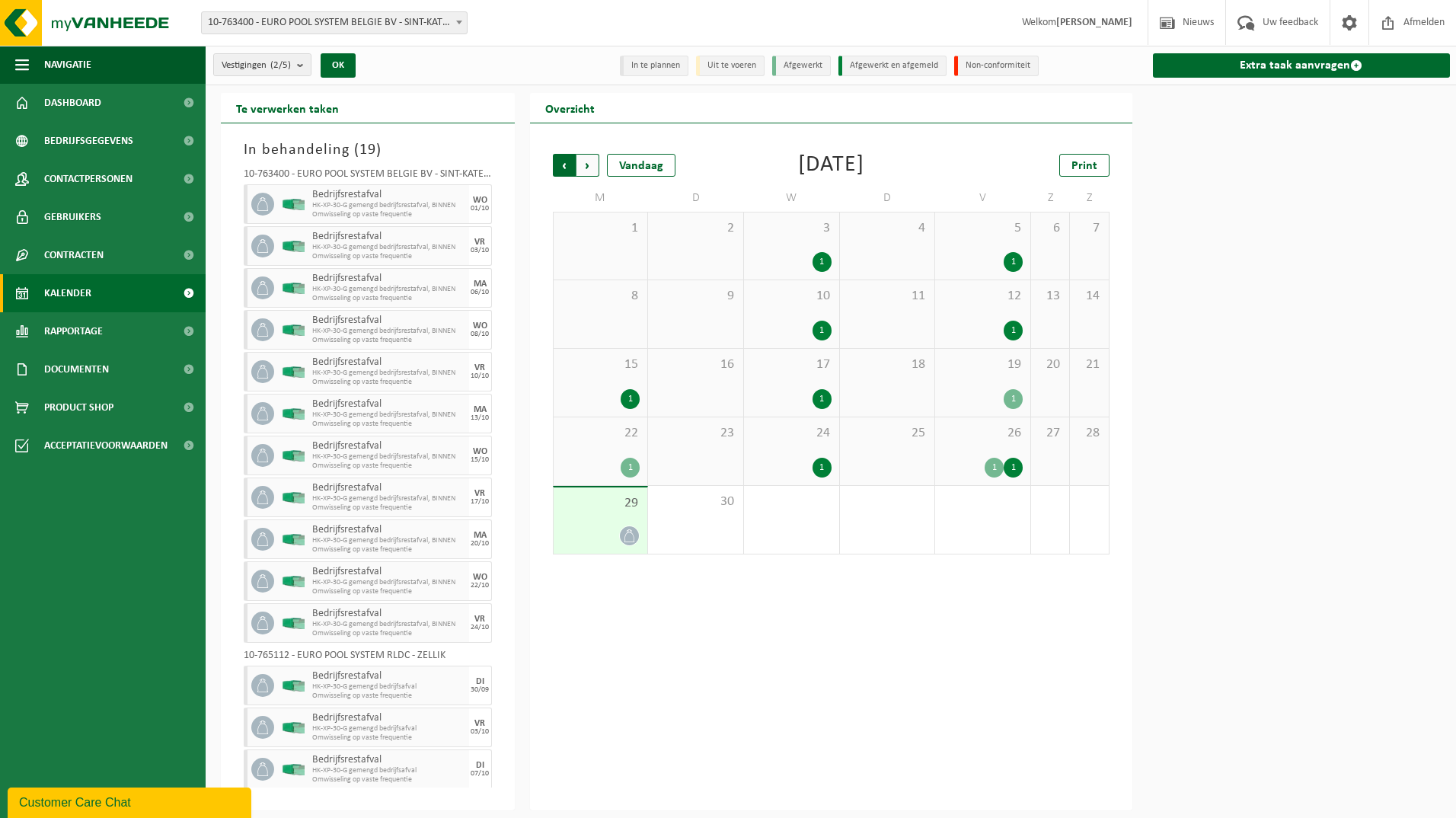
click at [582, 163] on span "Volgende" at bounding box center [588, 166] width 23 height 23
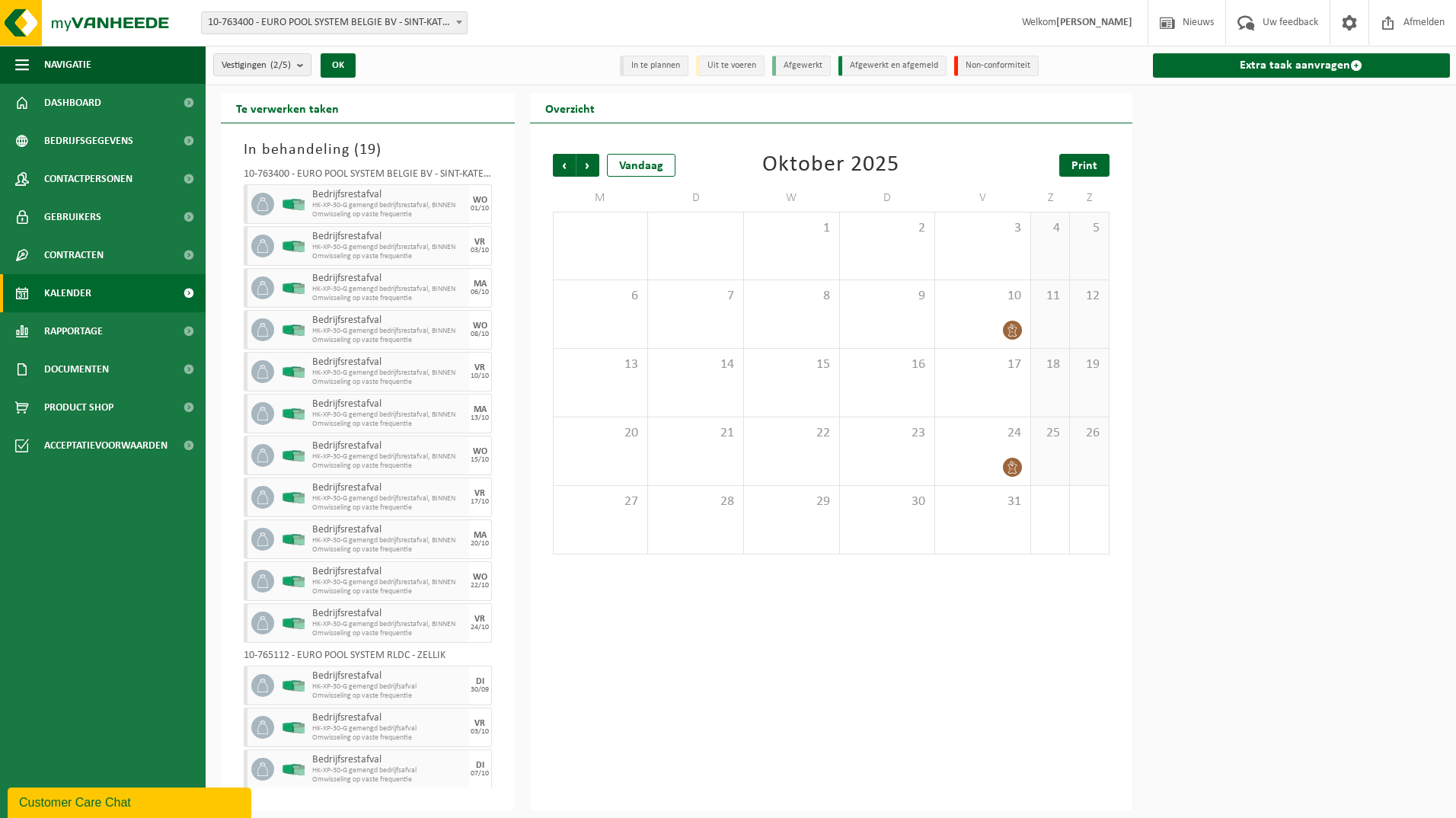
click at [1073, 171] on span "Print" at bounding box center [1084, 167] width 26 height 12
click at [589, 162] on span "Volgende" at bounding box center [588, 166] width 23 height 23
click at [596, 166] on span "Volgende" at bounding box center [588, 166] width 23 height 23
click at [569, 168] on span "Vorige" at bounding box center [565, 166] width 23 height 23
click at [584, 165] on span "Volgende" at bounding box center [588, 166] width 23 height 23
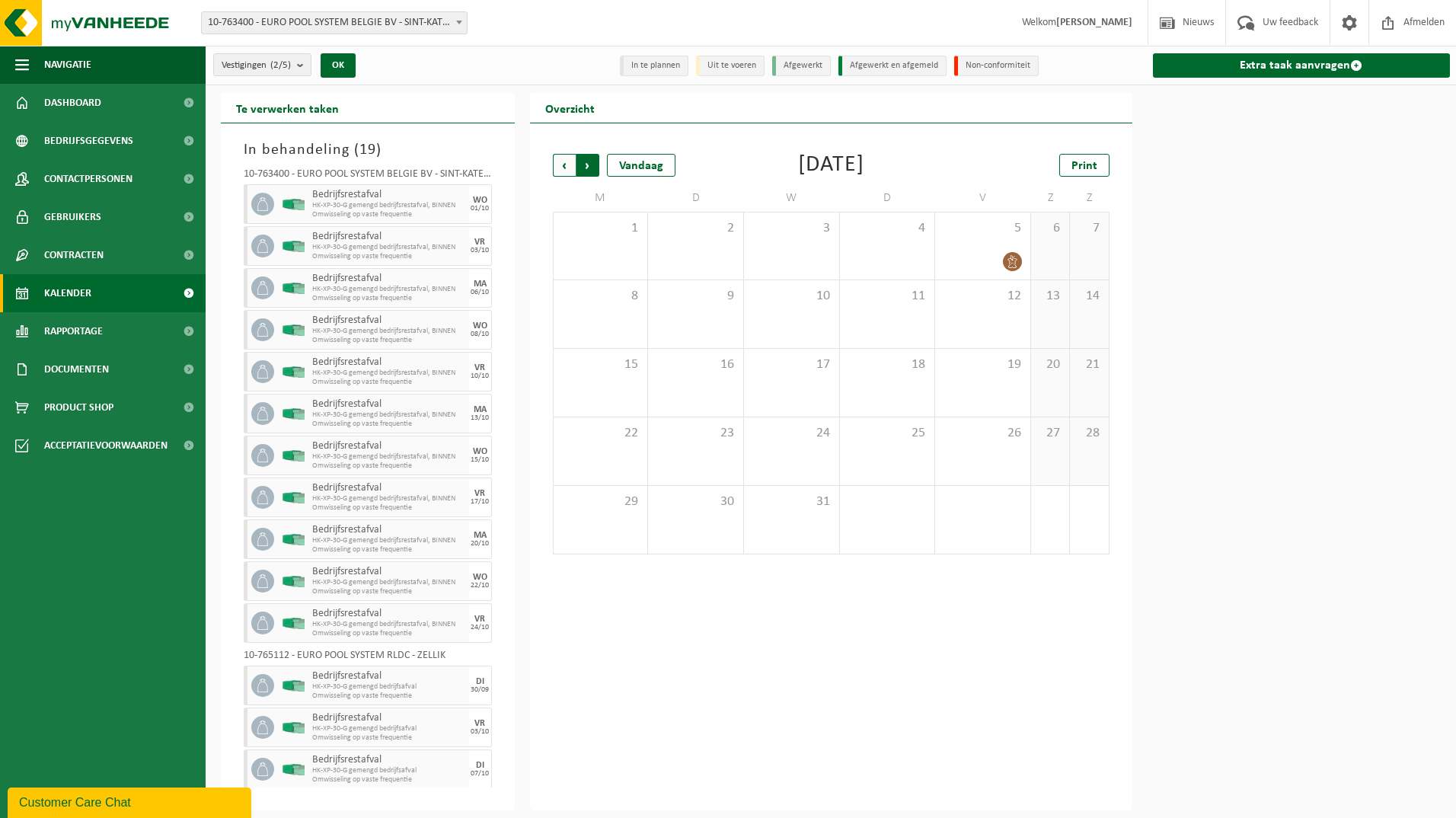
click at [568, 165] on span "Vorige" at bounding box center [565, 166] width 23 height 23
click at [585, 161] on span "Volgende" at bounding box center [588, 166] width 23 height 23
click at [557, 163] on span "Vorige" at bounding box center [565, 166] width 23 height 23
click at [1067, 162] on link "Print" at bounding box center [1084, 166] width 50 height 23
click at [595, 160] on span "Volgende" at bounding box center [588, 166] width 23 height 23
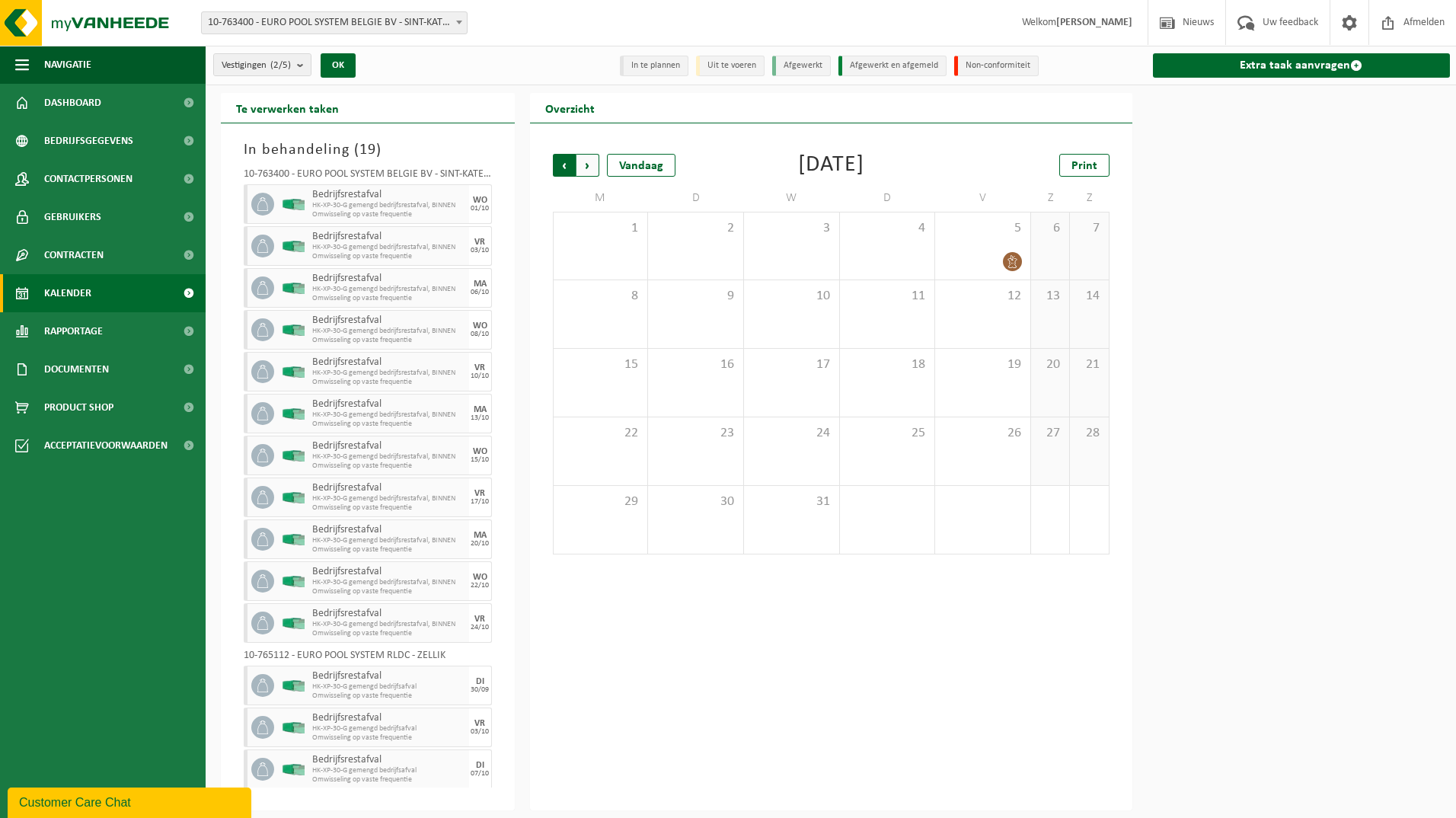
click at [592, 163] on span "Volgende" at bounding box center [588, 166] width 23 height 23
click at [565, 172] on span "Vorige" at bounding box center [565, 166] width 23 height 23
click at [568, 170] on span "Vorige" at bounding box center [565, 166] width 23 height 23
click at [740, 613] on div "Vorige Volgende Vandaag Oktober 2025 Print M D W D V Z Z 29 30 1 2 3 4 5 6 7 8 …" at bounding box center [831, 466] width 603 height 687
